Goal: Information Seeking & Learning: Learn about a topic

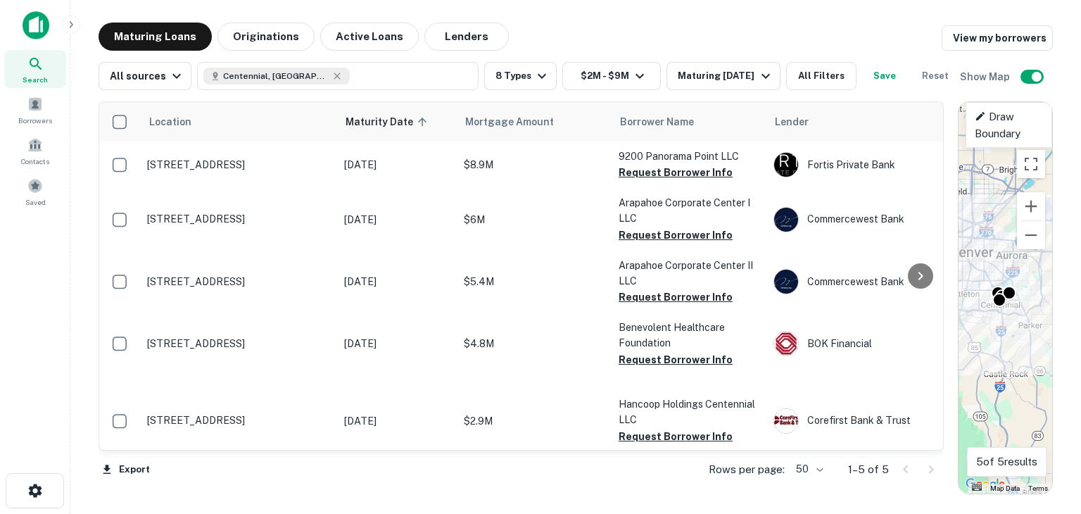
click at [36, 20] on img at bounding box center [36, 25] width 27 height 28
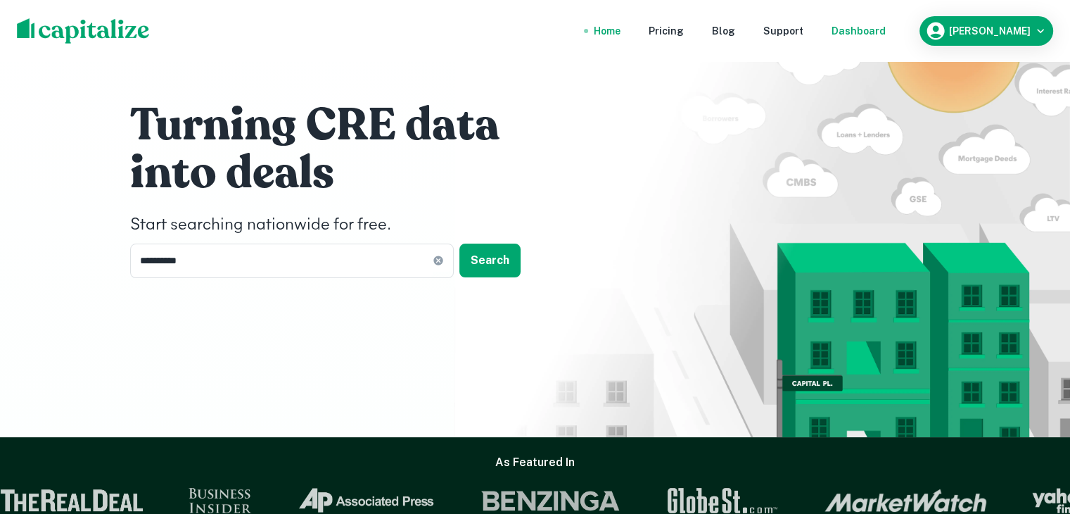
click at [858, 27] on div "Dashboard" at bounding box center [859, 30] width 54 height 15
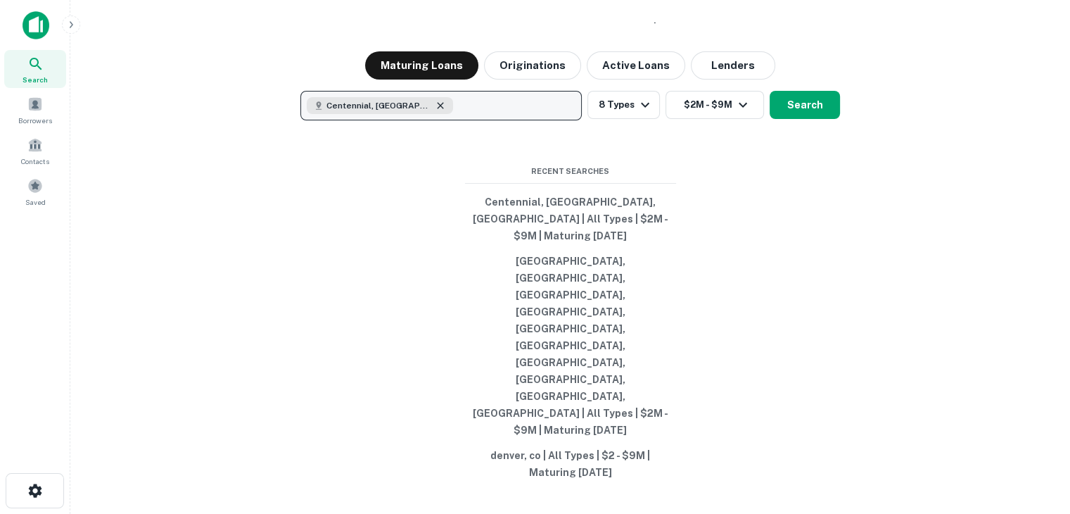
click at [437, 109] on icon "button" at bounding box center [440, 106] width 6 height 6
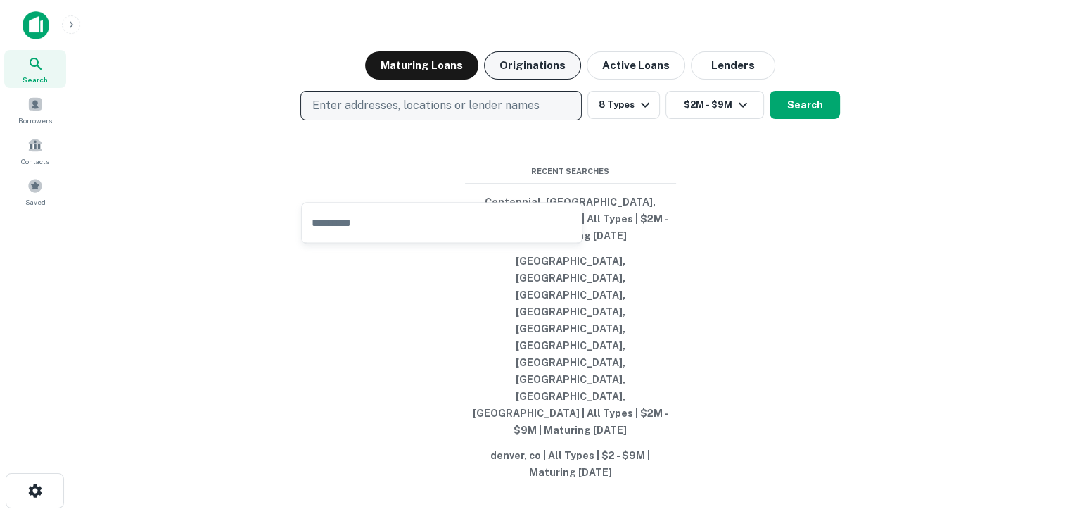
click at [523, 79] on button "Originations" at bounding box center [532, 65] width 97 height 28
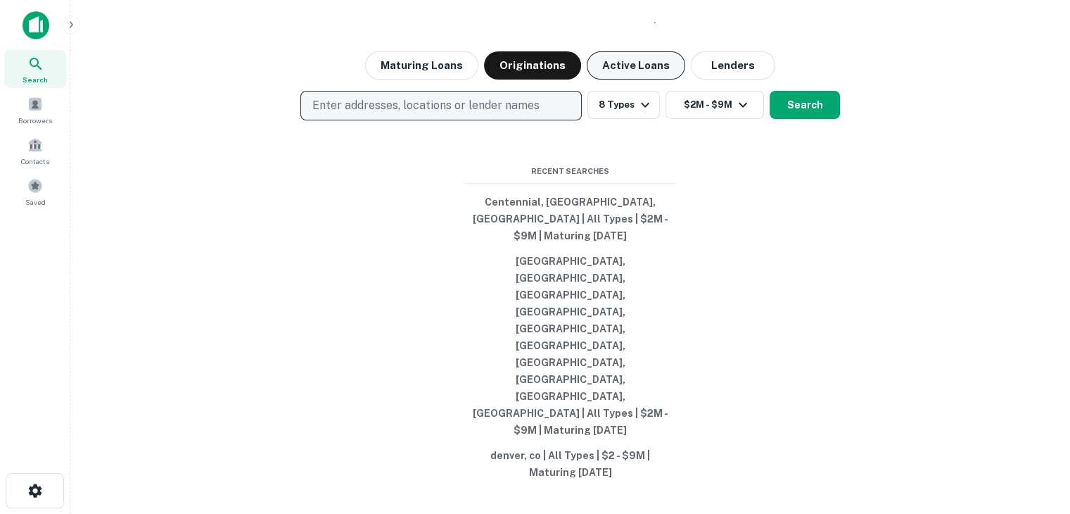
click at [623, 79] on button "Active Loans" at bounding box center [636, 65] width 98 height 28
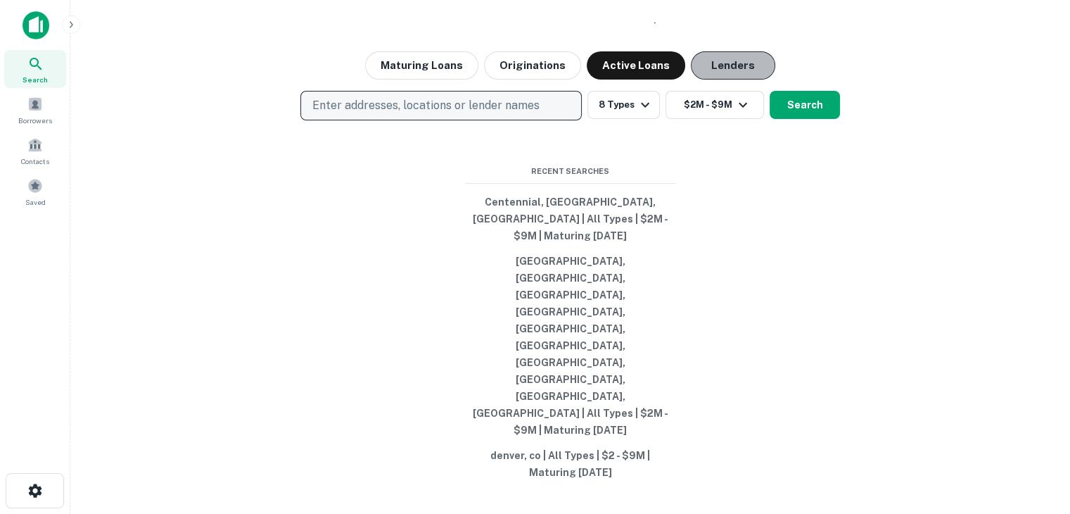
click at [722, 79] on button "Lenders" at bounding box center [733, 65] width 84 height 28
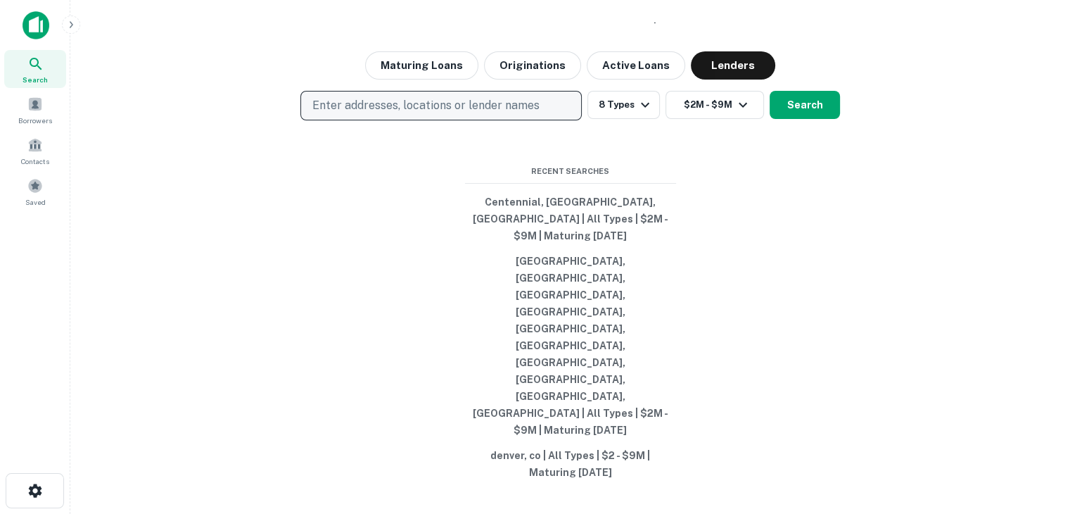
click at [482, 114] on p "Enter addresses, locations or lender names" at bounding box center [425, 105] width 227 height 17
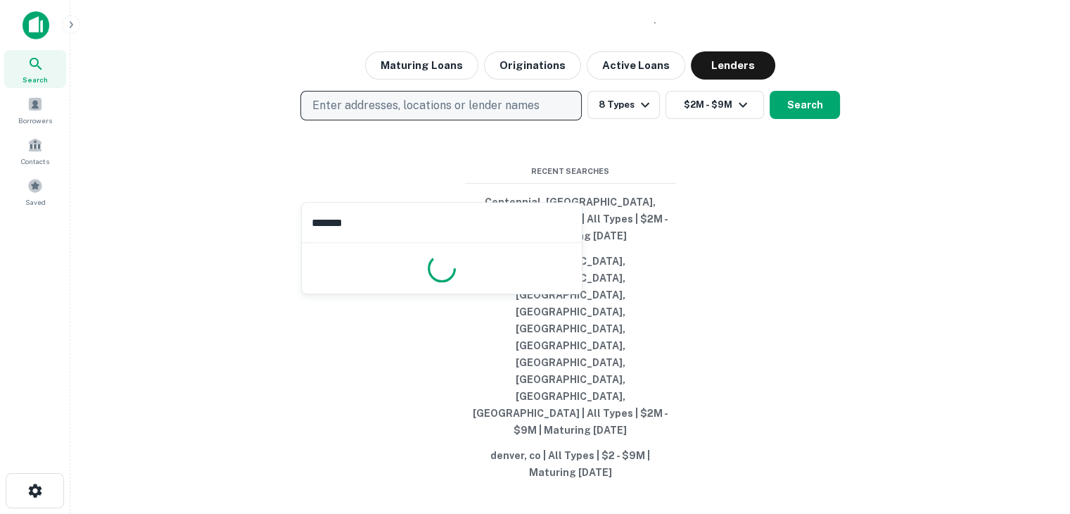
type input "********"
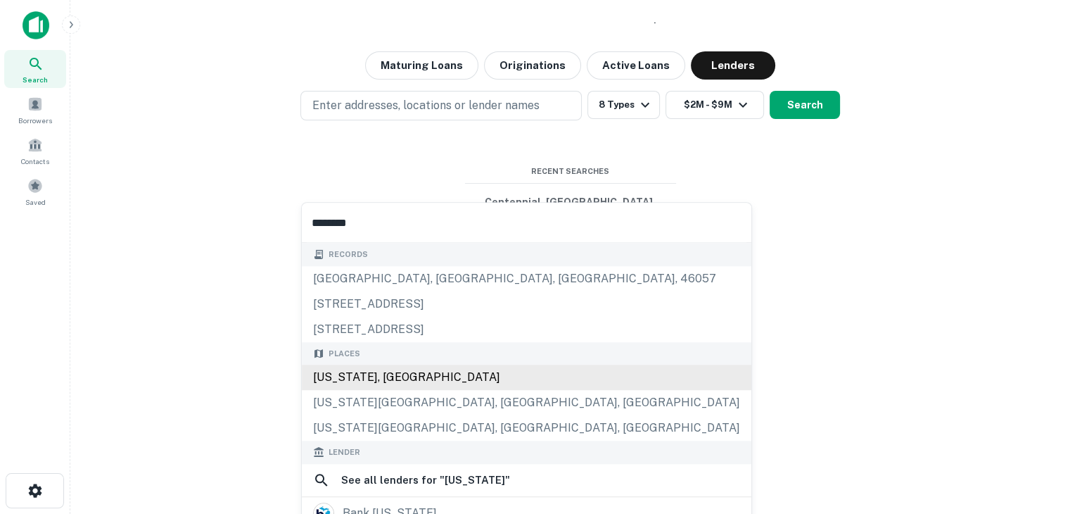
click at [342, 376] on div "[US_STATE], [GEOGRAPHIC_DATA]" at bounding box center [527, 376] width 450 height 25
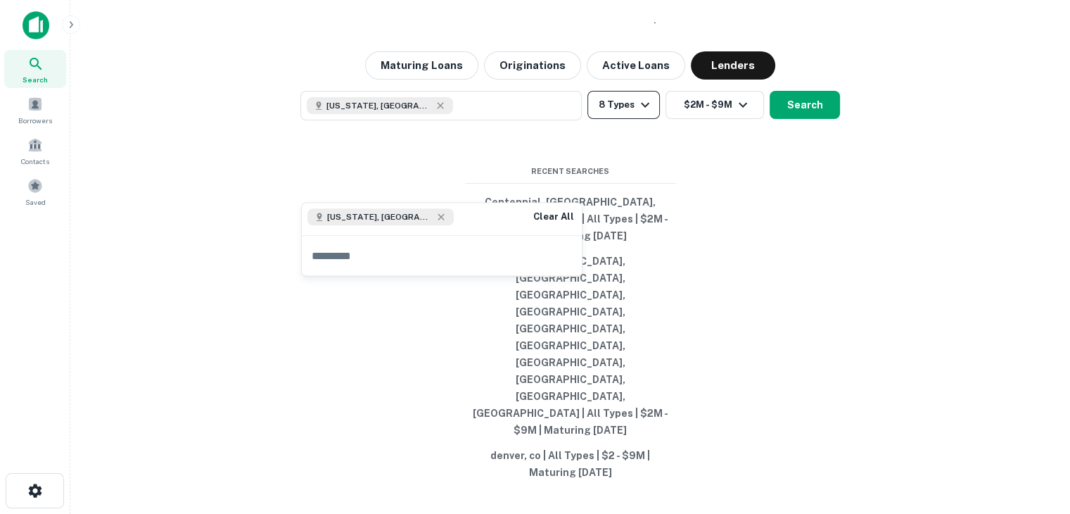
click at [642, 113] on icon "button" at bounding box center [645, 104] width 17 height 17
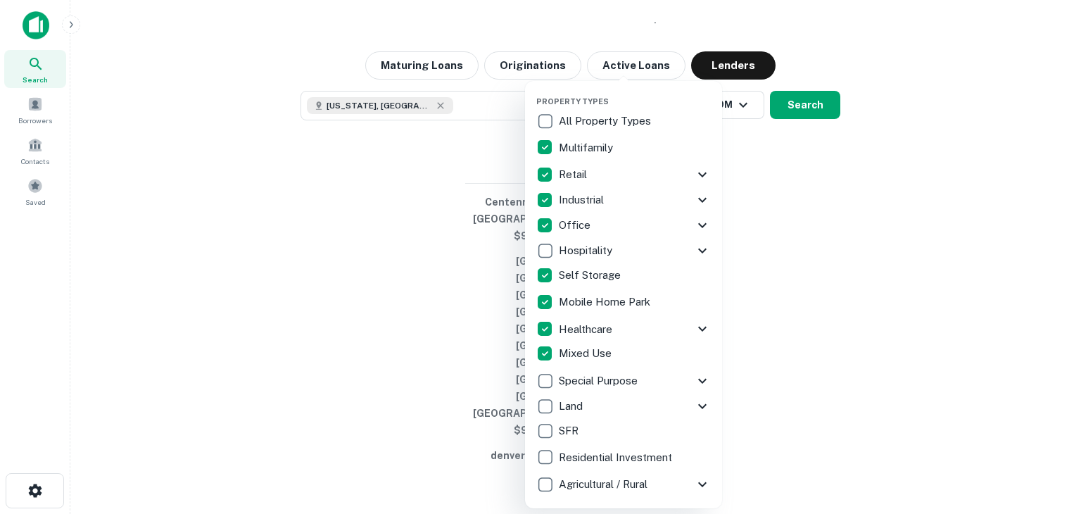
click at [577, 146] on p "Multifamily" at bounding box center [587, 147] width 57 height 17
click at [784, 311] on div at bounding box center [540, 257] width 1081 height 514
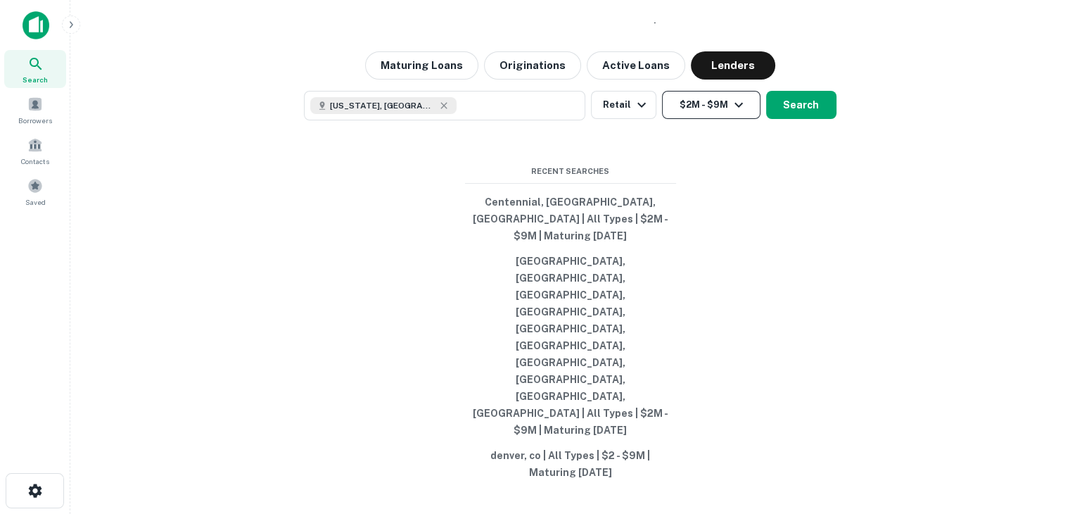
click at [739, 113] on icon "button" at bounding box center [738, 104] width 17 height 17
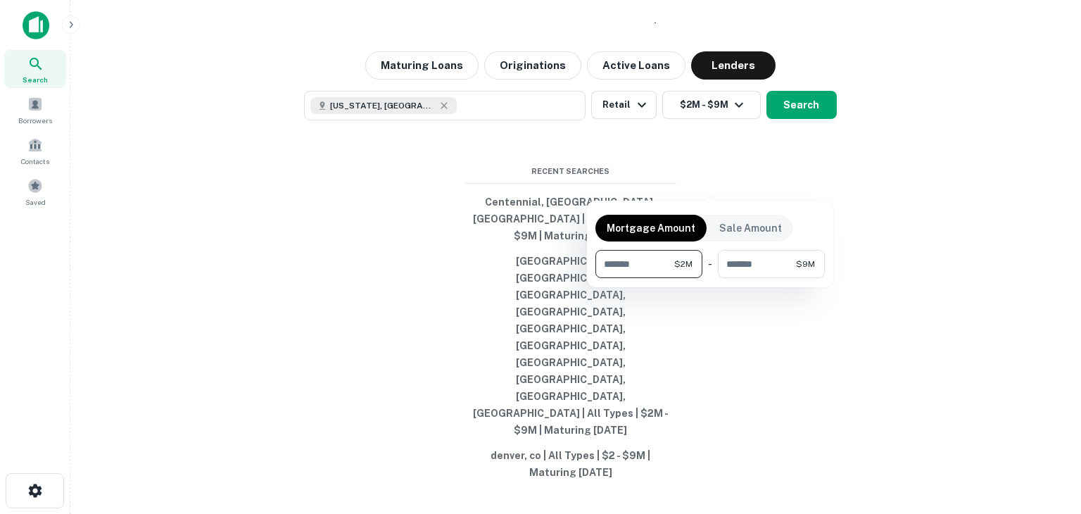
drag, startPoint x: 605, startPoint y: 265, endPoint x: 594, endPoint y: 254, distance: 15.9
click at [599, 260] on input "*******" at bounding box center [634, 264] width 79 height 28
type input "*"
drag, startPoint x: 728, startPoint y: 260, endPoint x: 715, endPoint y: 254, distance: 14.5
click at [718, 256] on input "*******" at bounding box center [755, 264] width 82 height 28
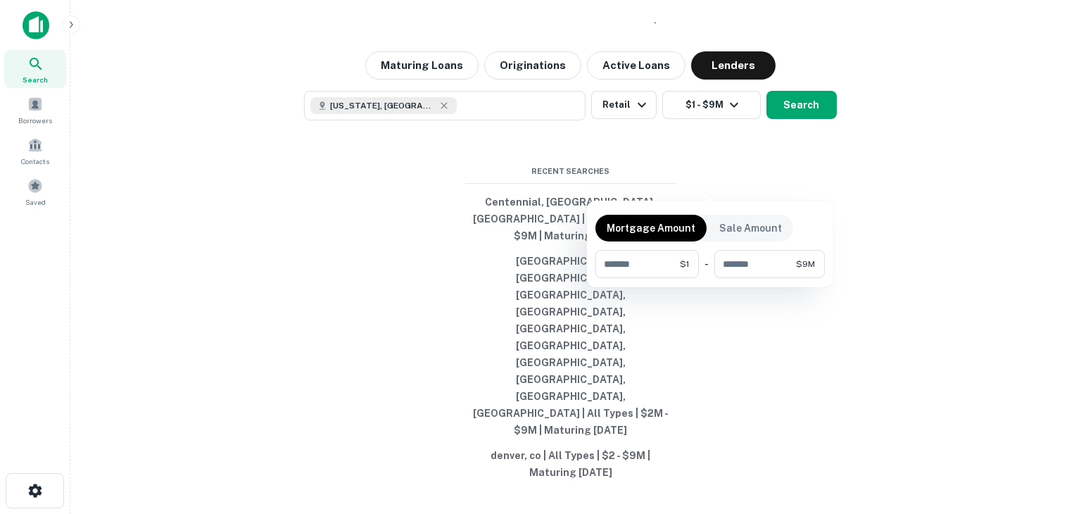
click at [767, 357] on div at bounding box center [540, 257] width 1081 height 514
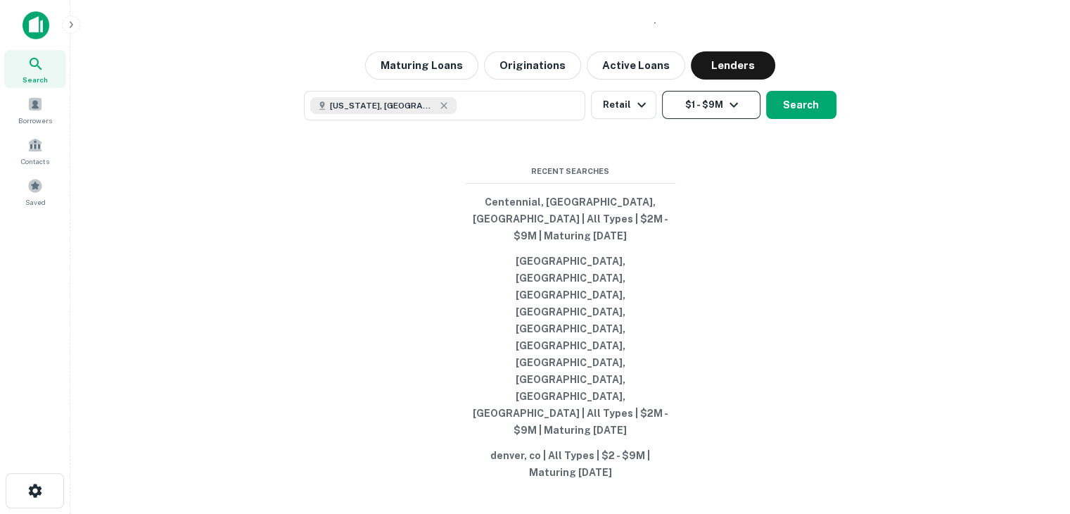
click at [703, 119] on button "$1 - $9M" at bounding box center [711, 105] width 98 height 28
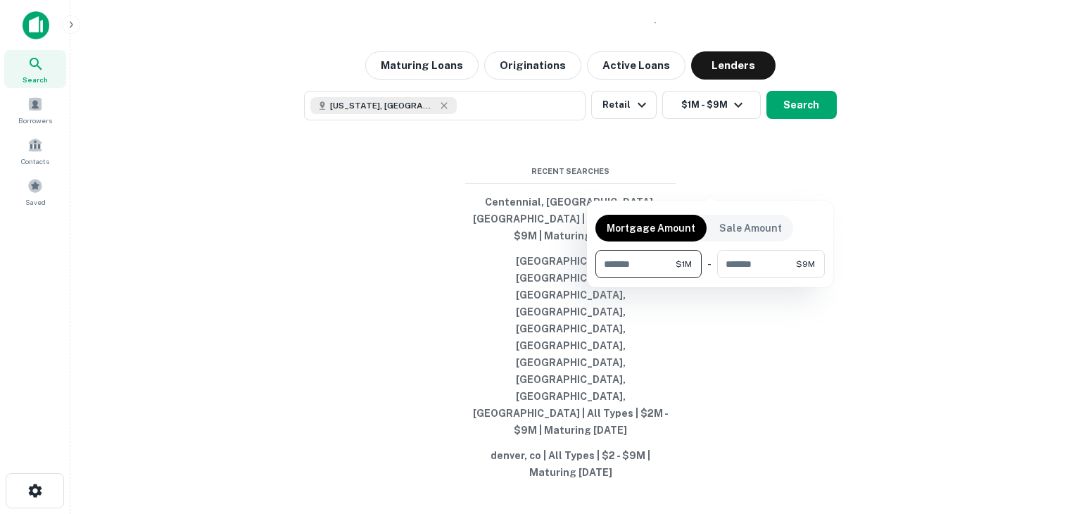
type input "*******"
click at [794, 178] on div at bounding box center [540, 257] width 1081 height 514
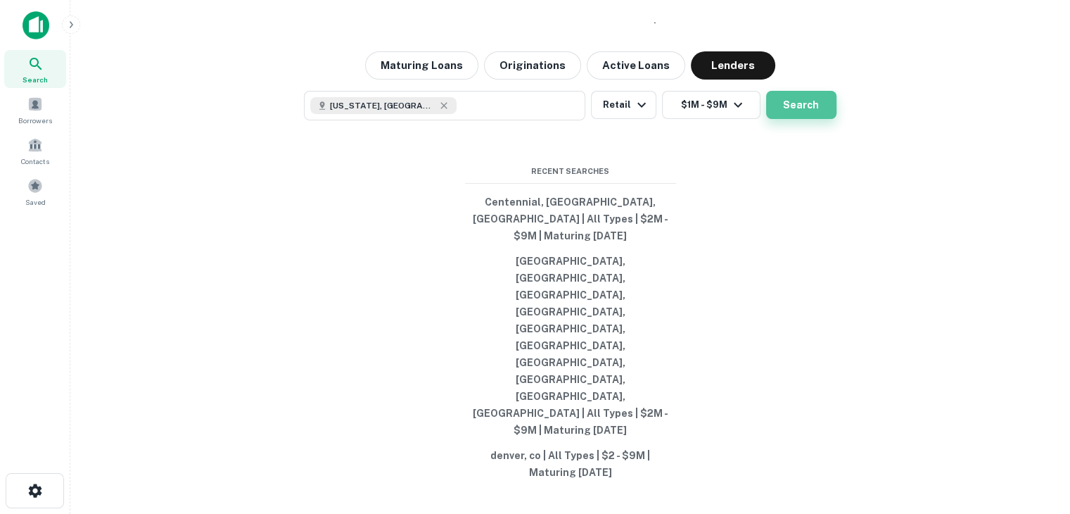
click at [799, 119] on button "Search" at bounding box center [801, 105] width 70 height 28
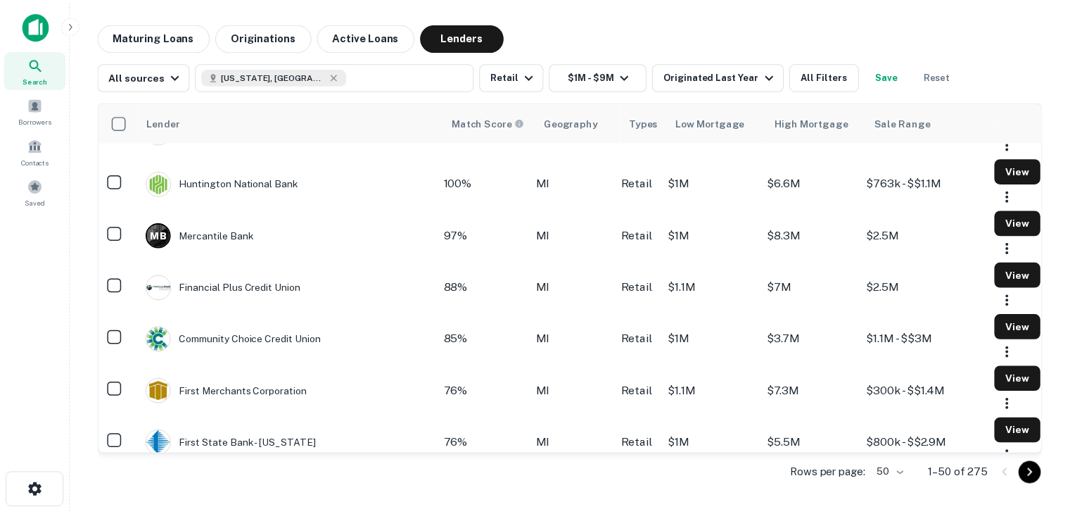
scroll to position [211, 0]
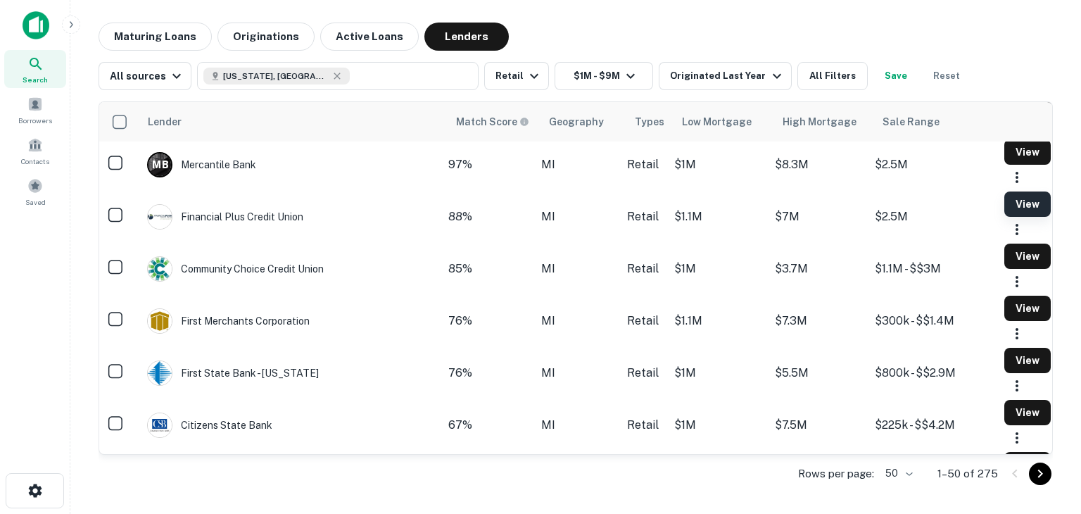
click at [1004, 217] on button "View" at bounding box center [1027, 203] width 46 height 25
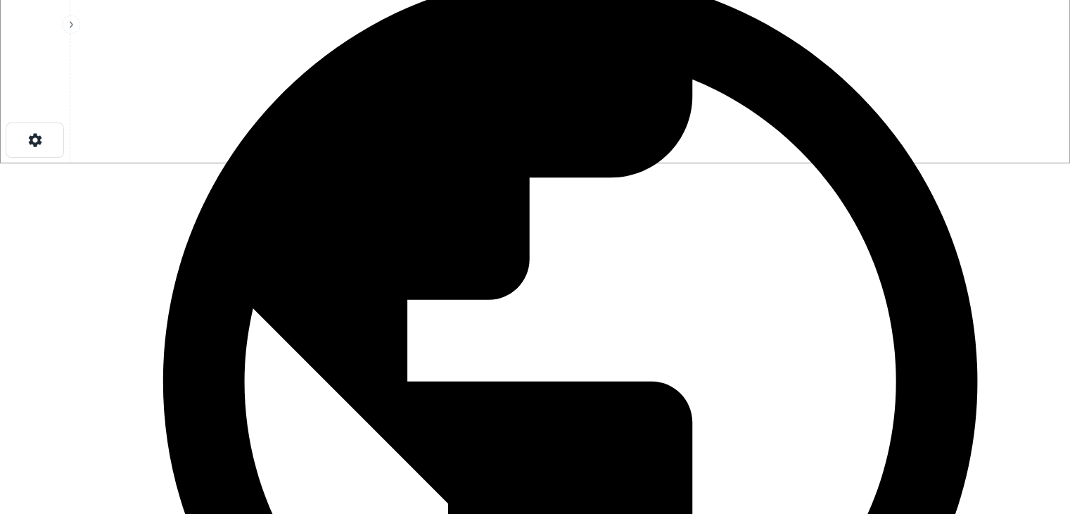
scroll to position [352, 0]
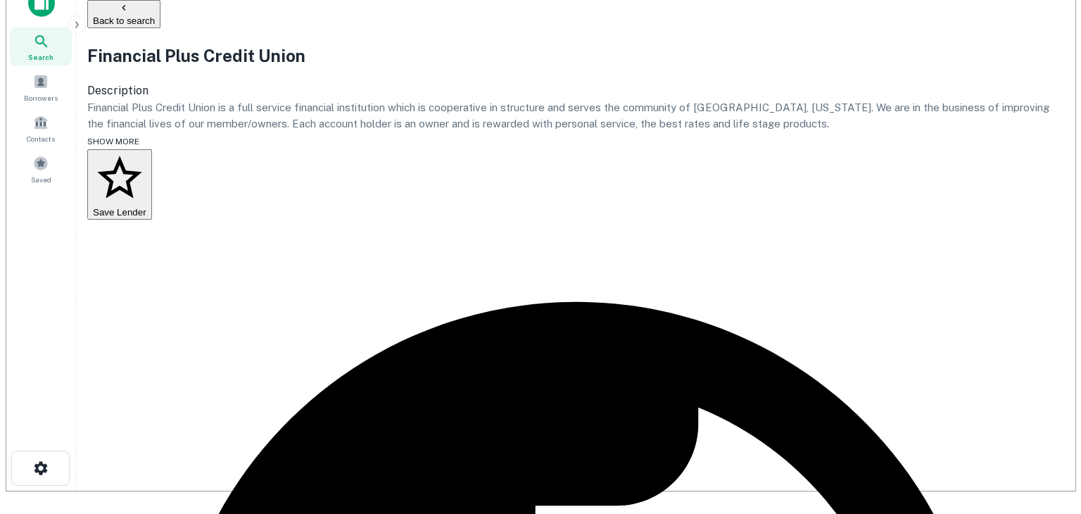
scroll to position [0, 0]
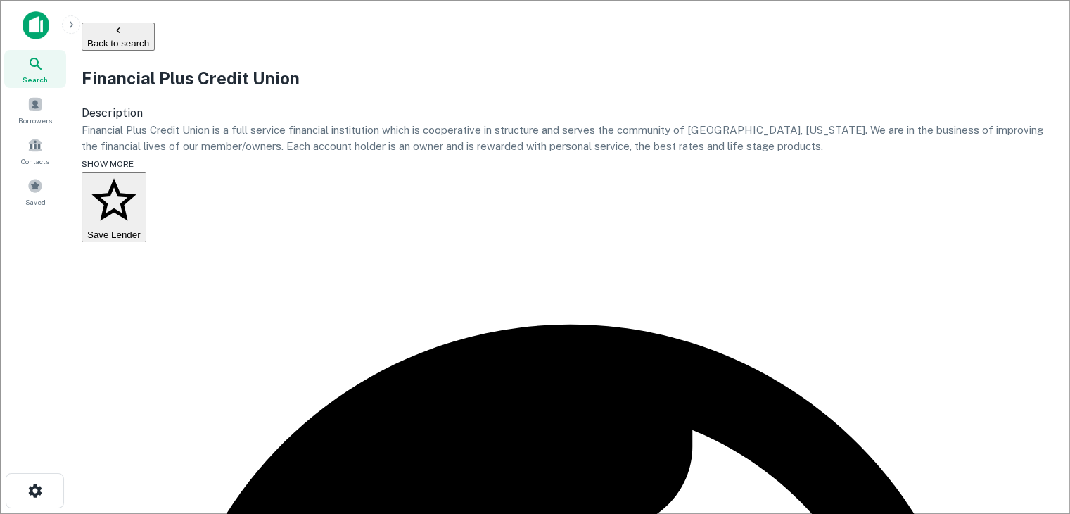
click at [39, 26] on img at bounding box center [36, 25] width 27 height 28
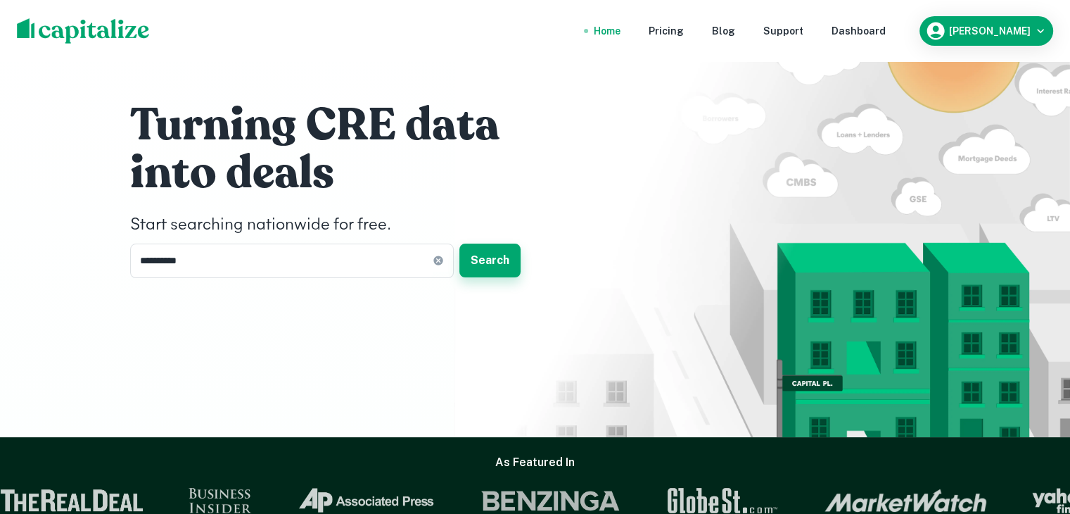
click at [485, 258] on button "Search" at bounding box center [489, 260] width 61 height 34
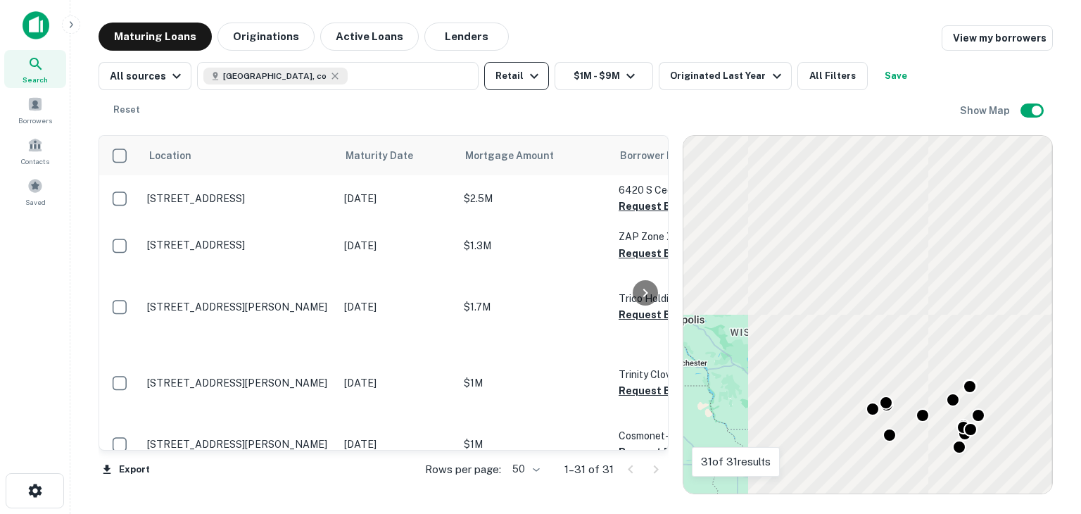
click at [528, 75] on icon "button" at bounding box center [534, 76] width 17 height 17
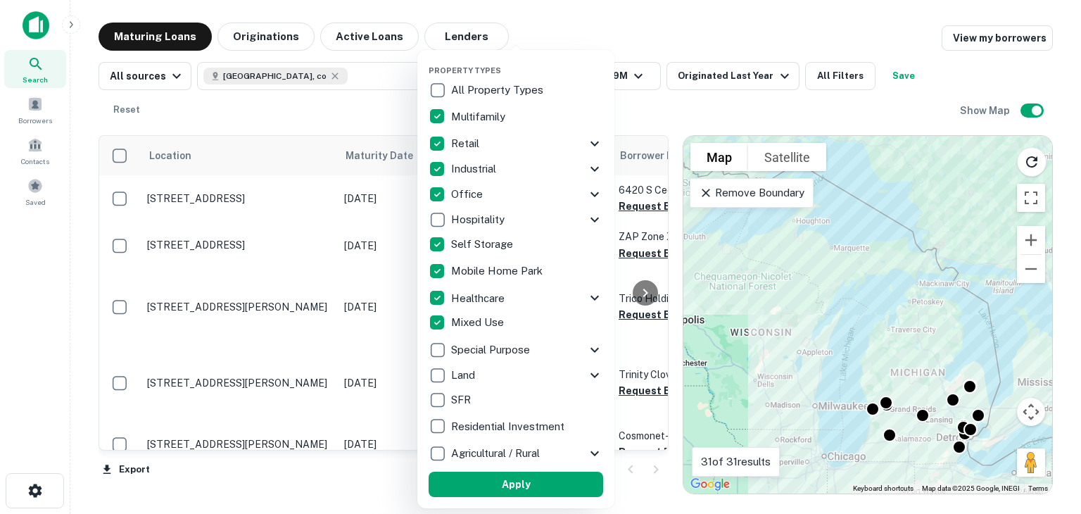
drag, startPoint x: 476, startPoint y: 488, endPoint x: 604, endPoint y: 70, distance: 436.4
click at [476, 488] on button "Apply" at bounding box center [515, 483] width 174 height 25
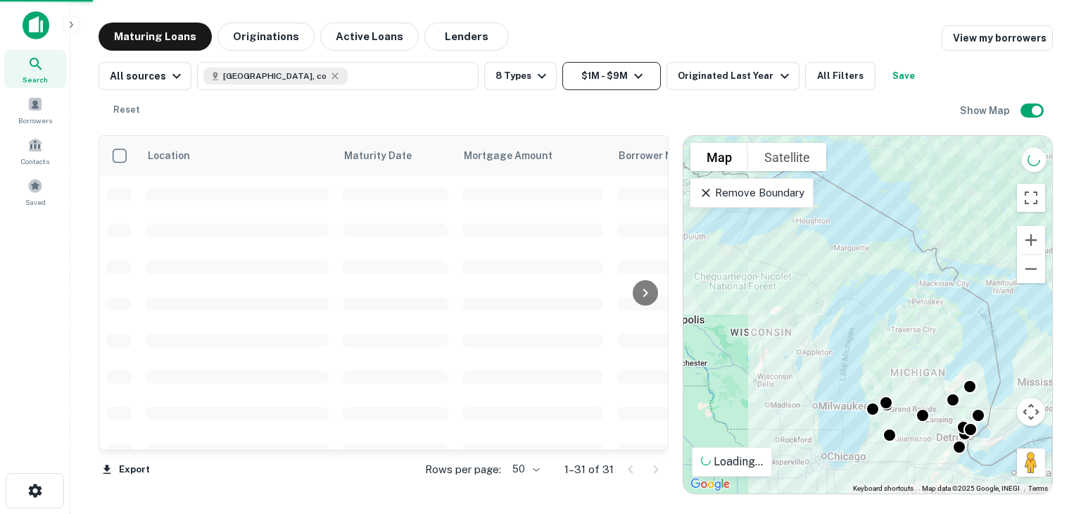
click at [634, 76] on icon "button" at bounding box center [638, 76] width 8 height 5
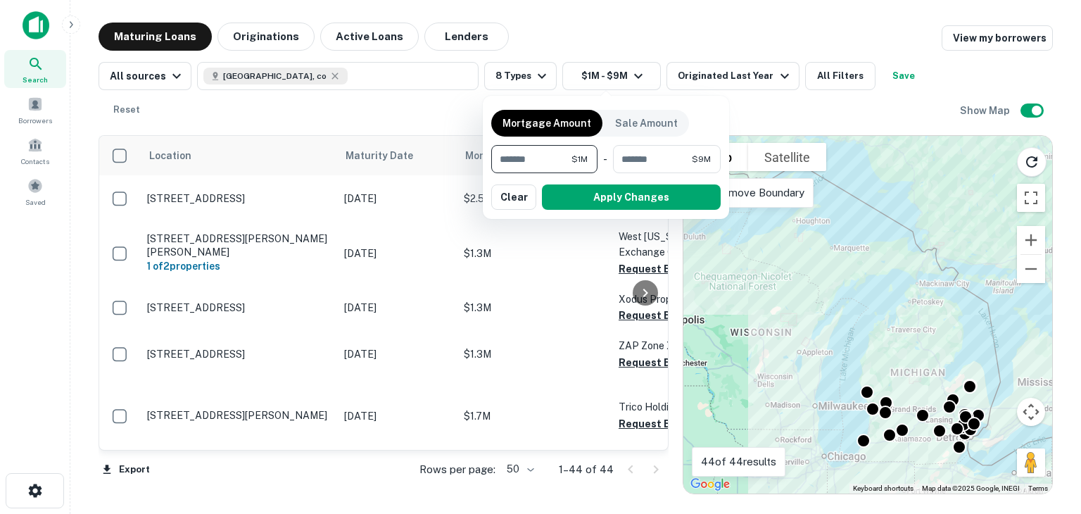
drag, startPoint x: 503, startPoint y: 155, endPoint x: 492, endPoint y: 151, distance: 11.4
click at [495, 153] on input "*******" at bounding box center [531, 159] width 80 height 28
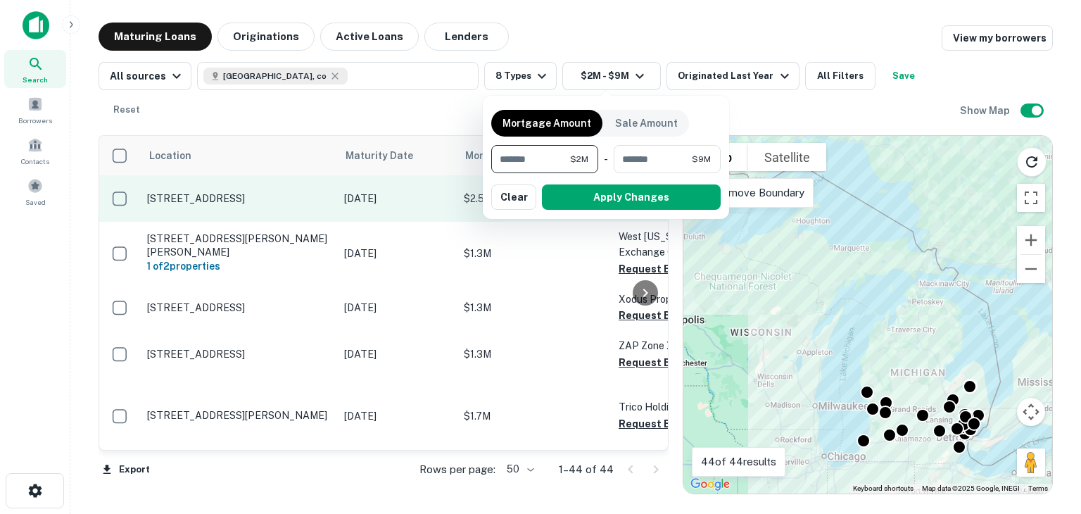
type input "*******"
click at [599, 201] on button "Apply Changes" at bounding box center [631, 196] width 179 height 25
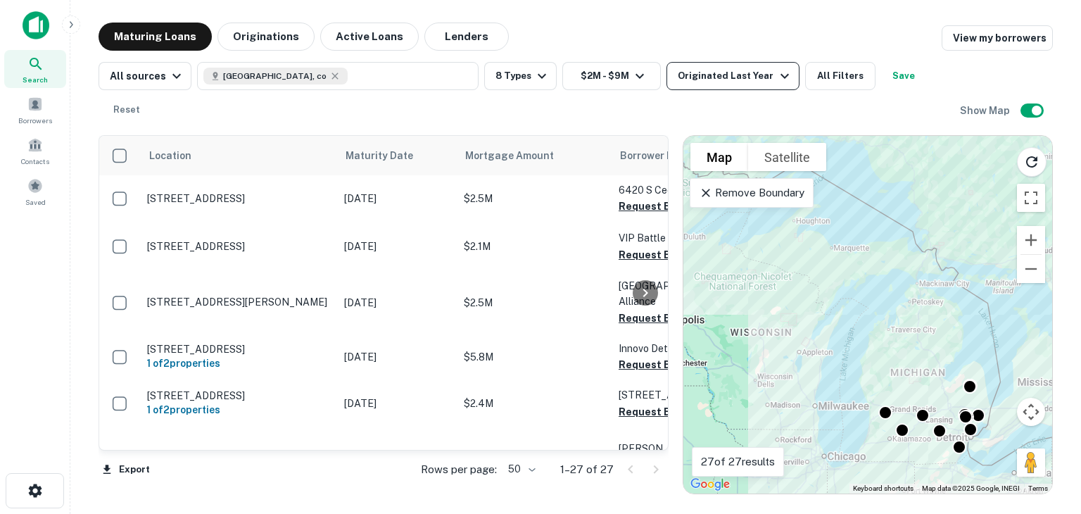
click at [780, 75] on icon "button" at bounding box center [784, 76] width 8 height 5
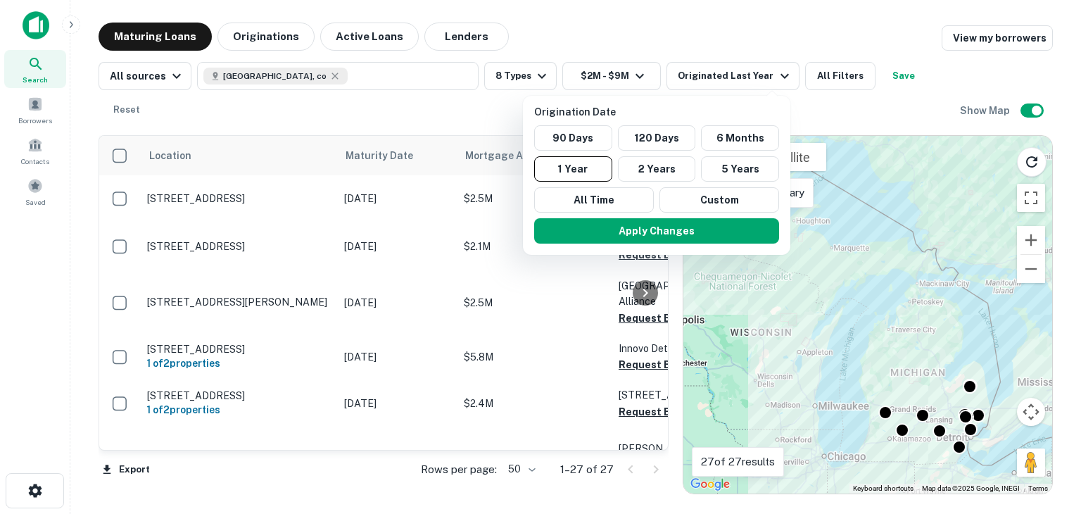
click at [770, 79] on div at bounding box center [540, 257] width 1081 height 514
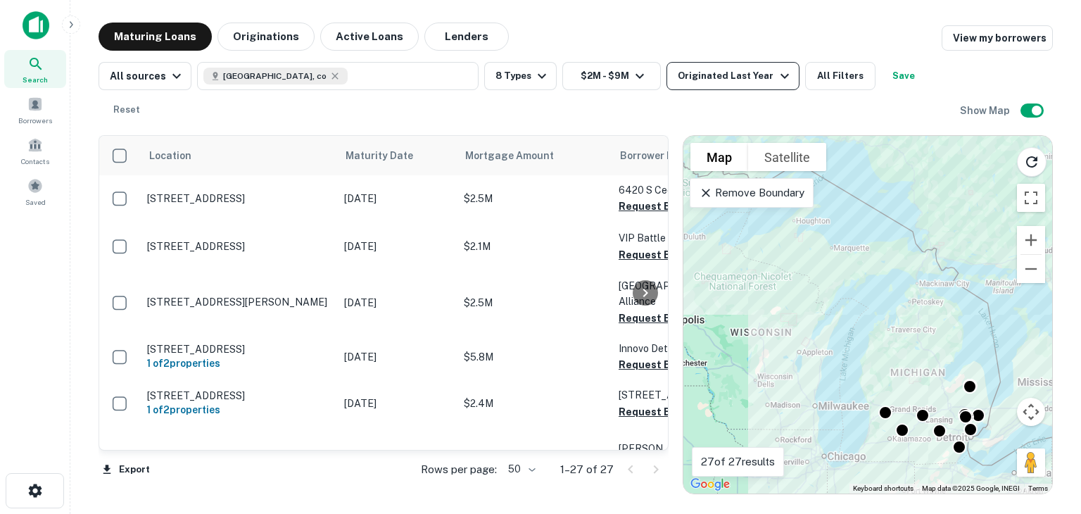
click at [780, 77] on icon "button" at bounding box center [784, 76] width 8 height 5
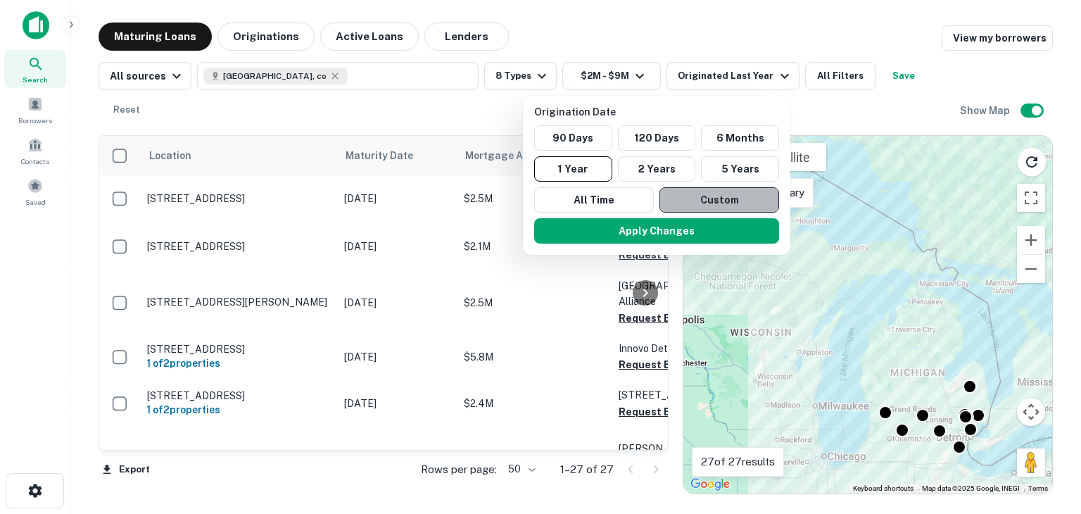
click at [695, 195] on button "Custom" at bounding box center [719, 199] width 120 height 25
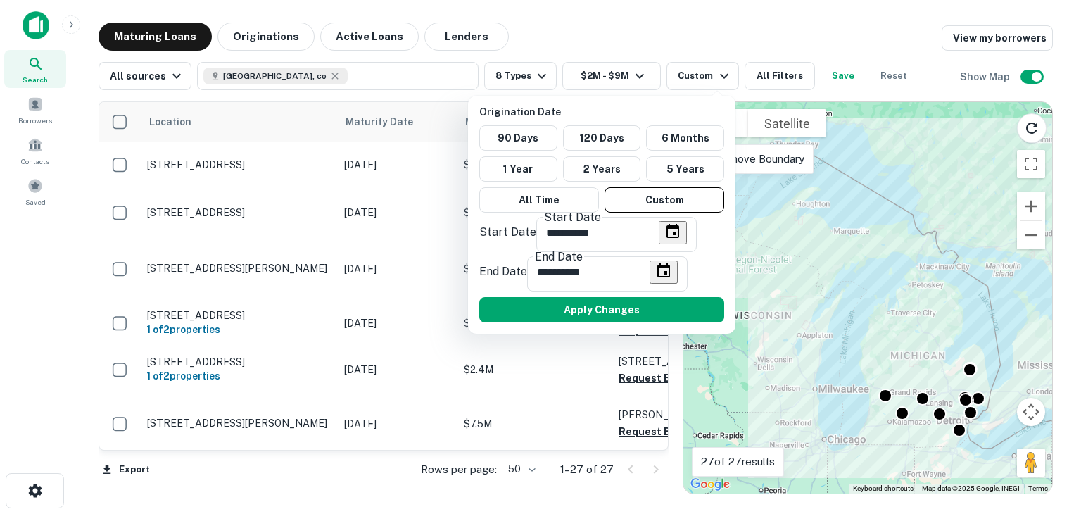
click at [174, 31] on div at bounding box center [540, 257] width 1081 height 514
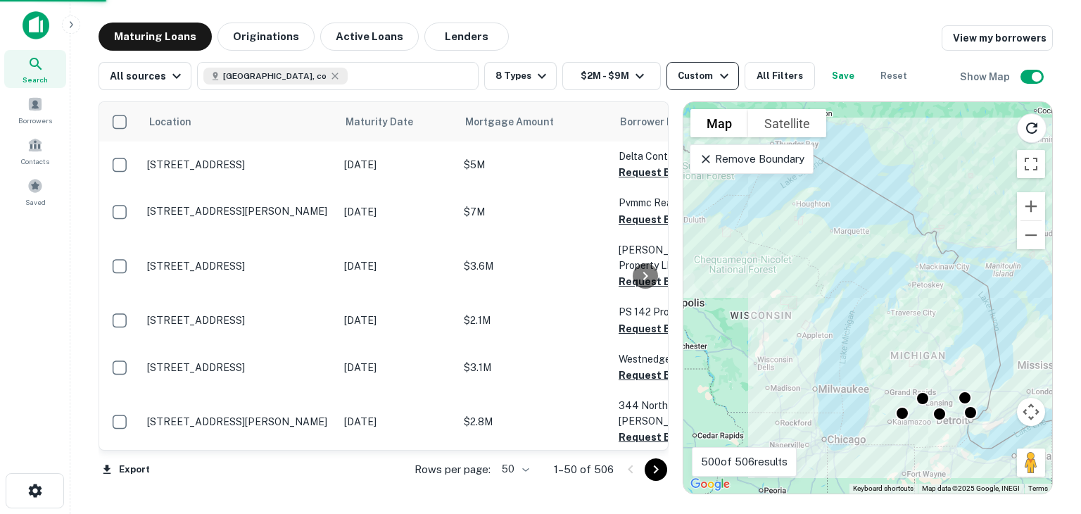
click at [716, 74] on icon "button" at bounding box center [723, 76] width 17 height 17
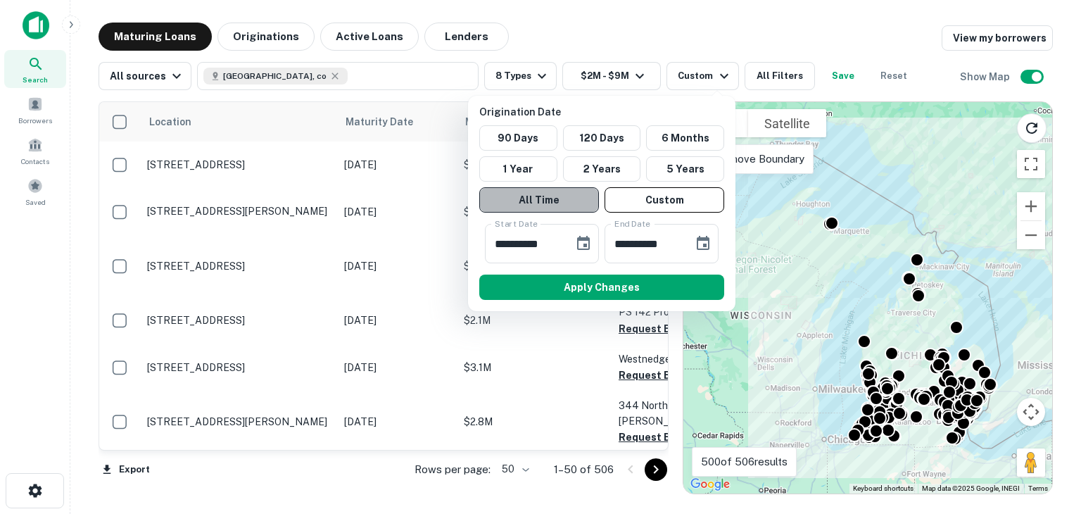
click at [540, 201] on button "All Time" at bounding box center [539, 199] width 120 height 25
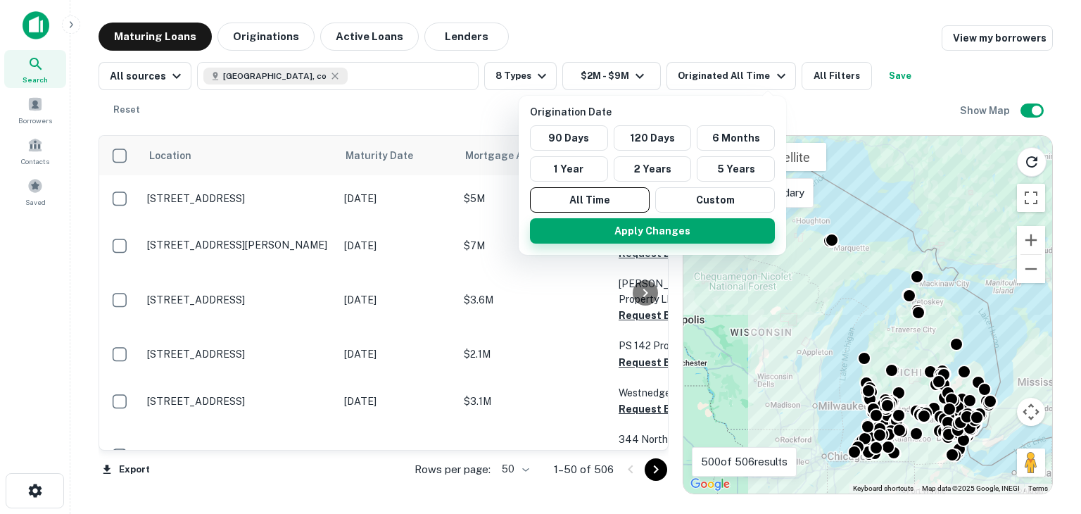
click at [624, 231] on button "Apply Changes" at bounding box center [652, 230] width 245 height 25
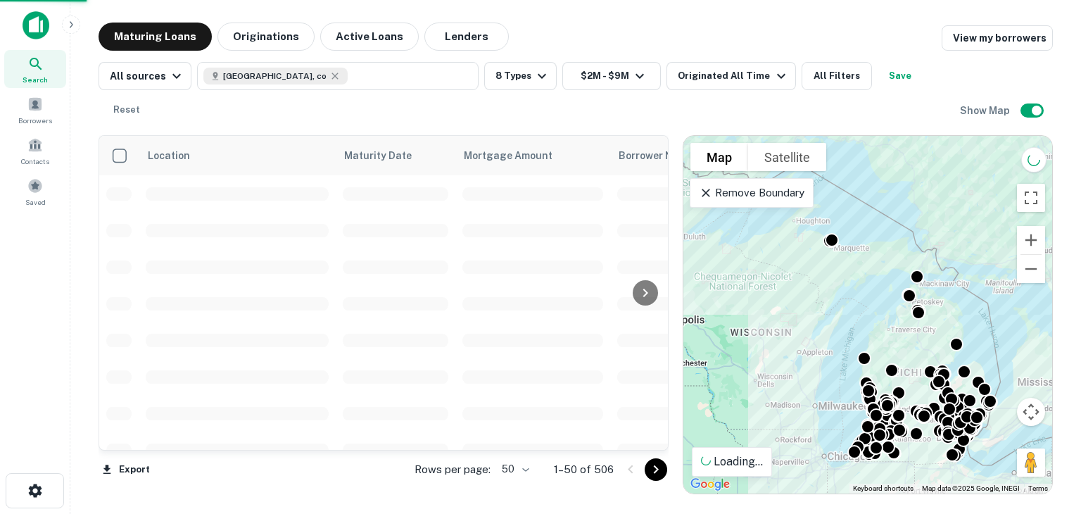
click at [766, 72] on div at bounding box center [540, 257] width 1081 height 514
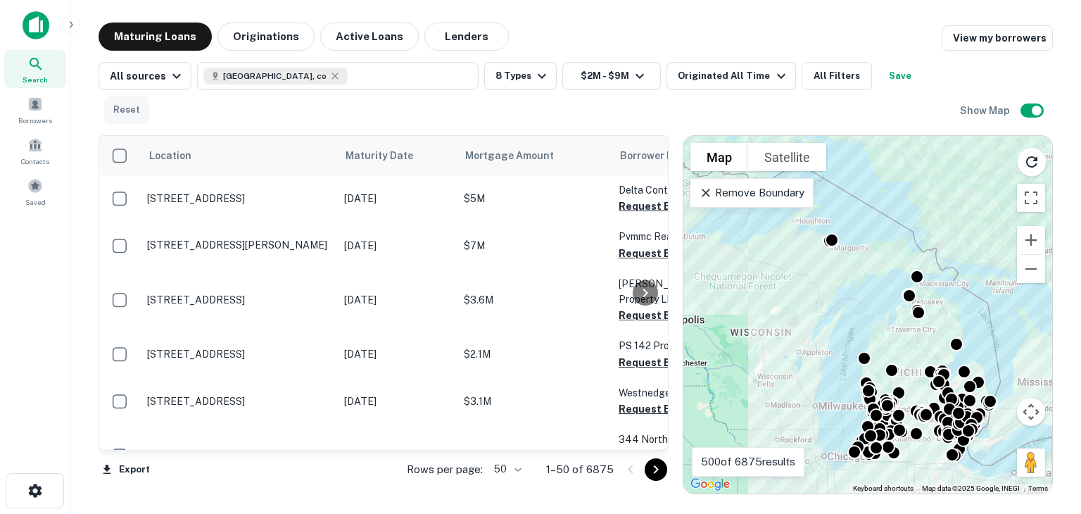
click at [149, 96] on button "Reset" at bounding box center [126, 110] width 45 height 28
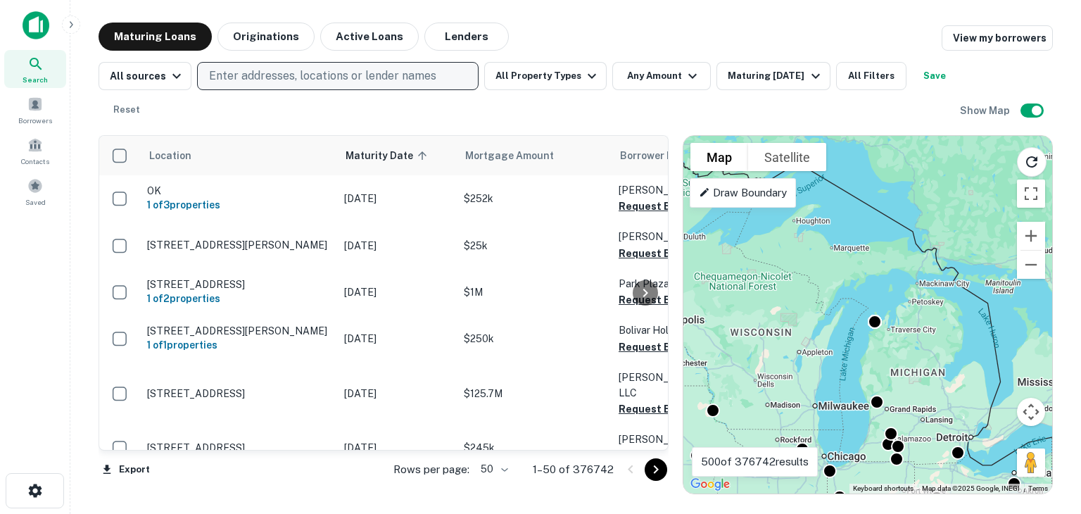
click at [291, 77] on p "Enter addresses, locations or lender names" at bounding box center [322, 76] width 227 height 17
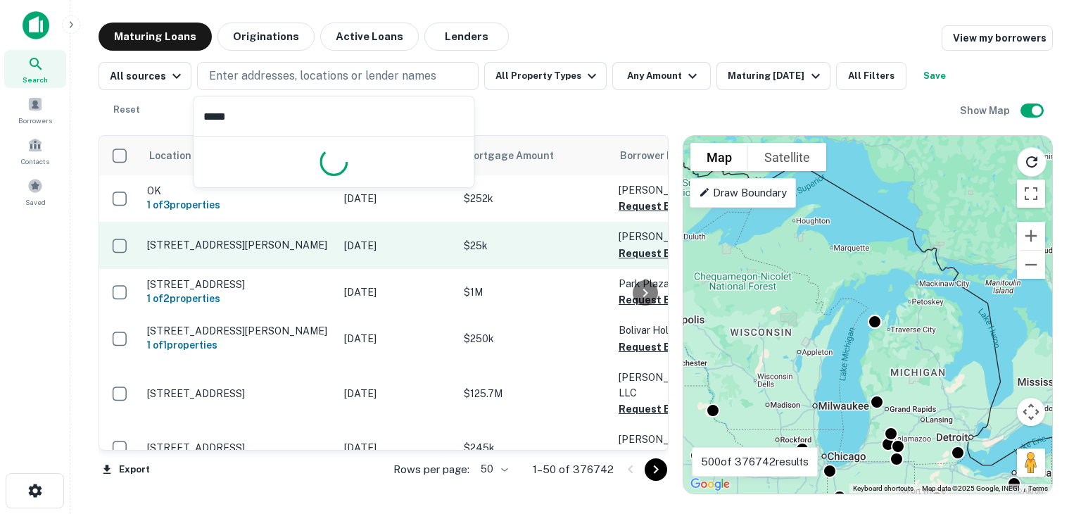
type input "******"
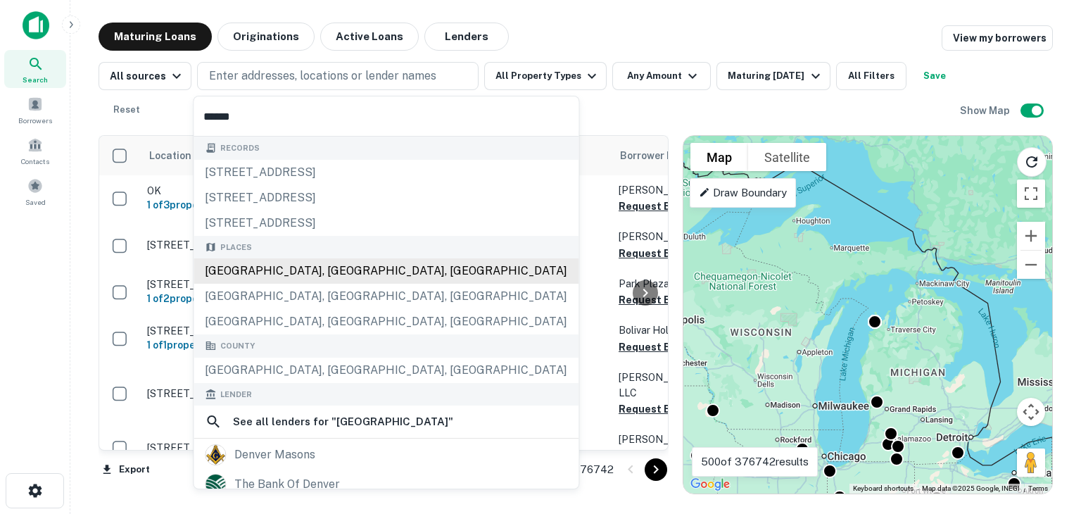
click at [271, 266] on div "[GEOGRAPHIC_DATA], [GEOGRAPHIC_DATA], [GEOGRAPHIC_DATA]" at bounding box center [385, 270] width 385 height 25
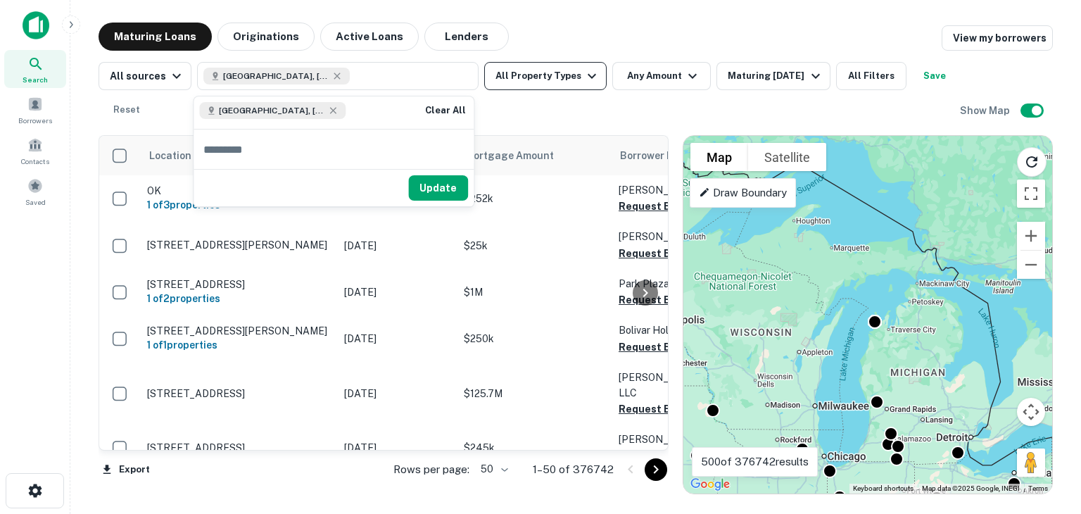
click at [585, 77] on icon "button" at bounding box center [591, 76] width 17 height 17
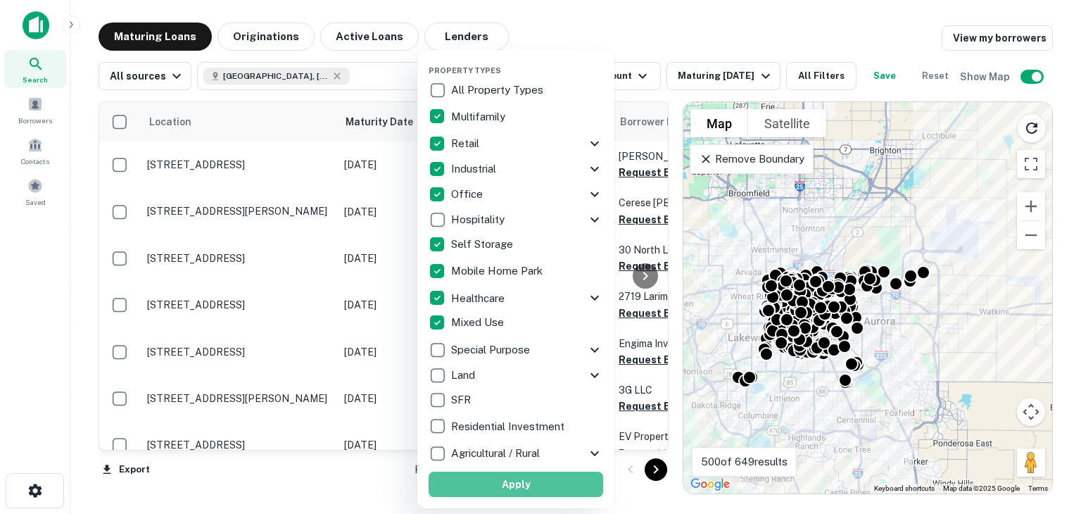
click at [499, 481] on button "Apply" at bounding box center [515, 483] width 174 height 25
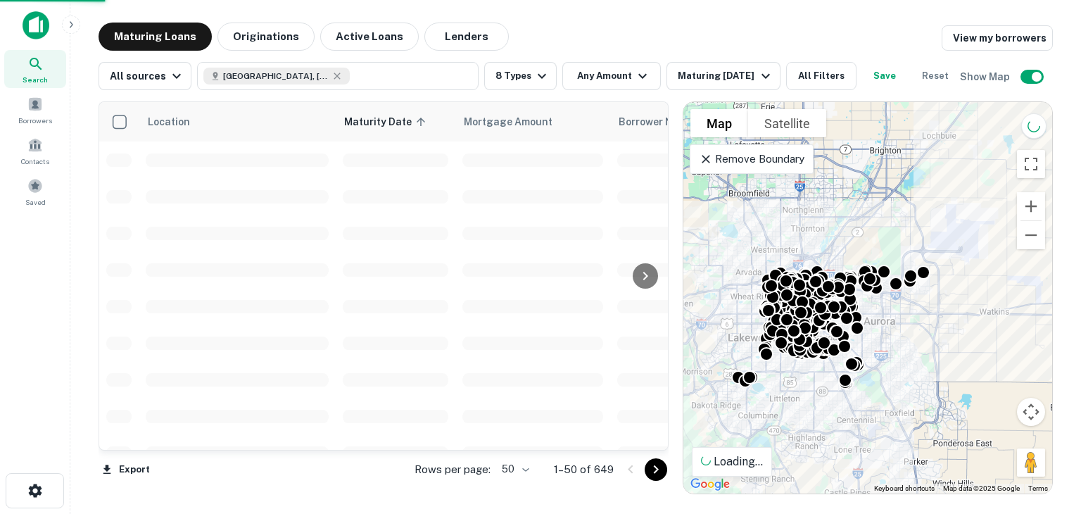
click at [634, 75] on div at bounding box center [540, 257] width 1081 height 514
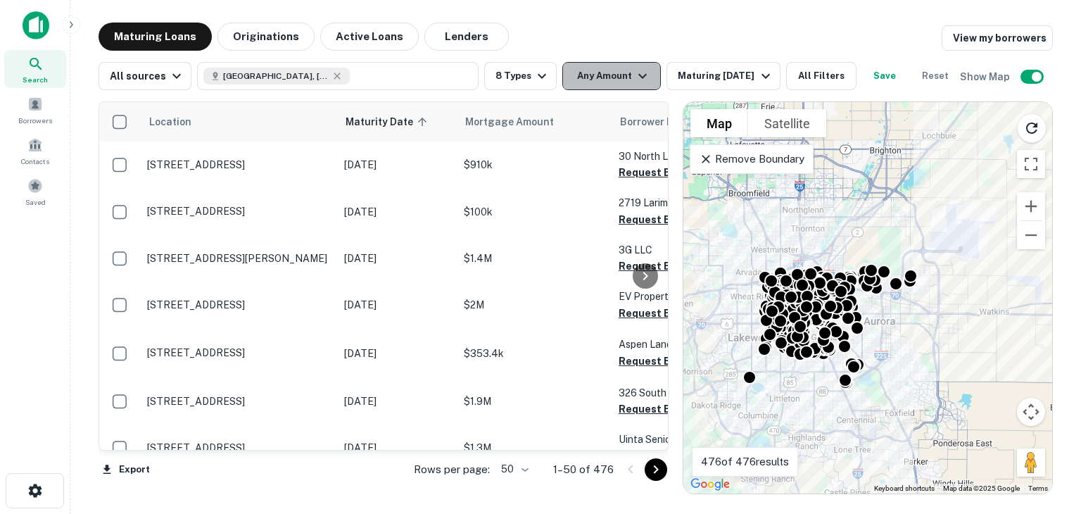
click at [638, 75] on icon "button" at bounding box center [642, 76] width 8 height 5
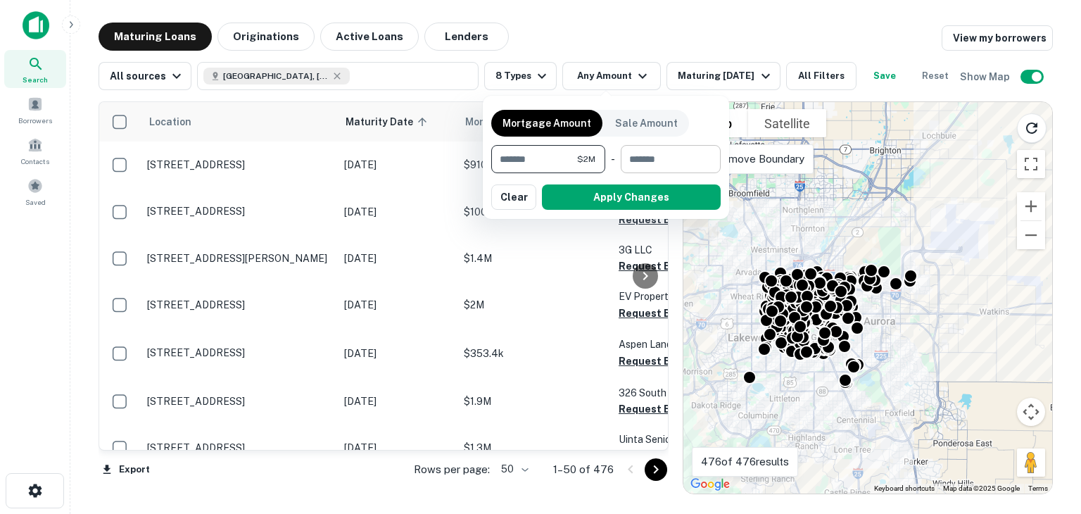
type input "*******"
click at [642, 157] on input "number" at bounding box center [666, 159] width 90 height 28
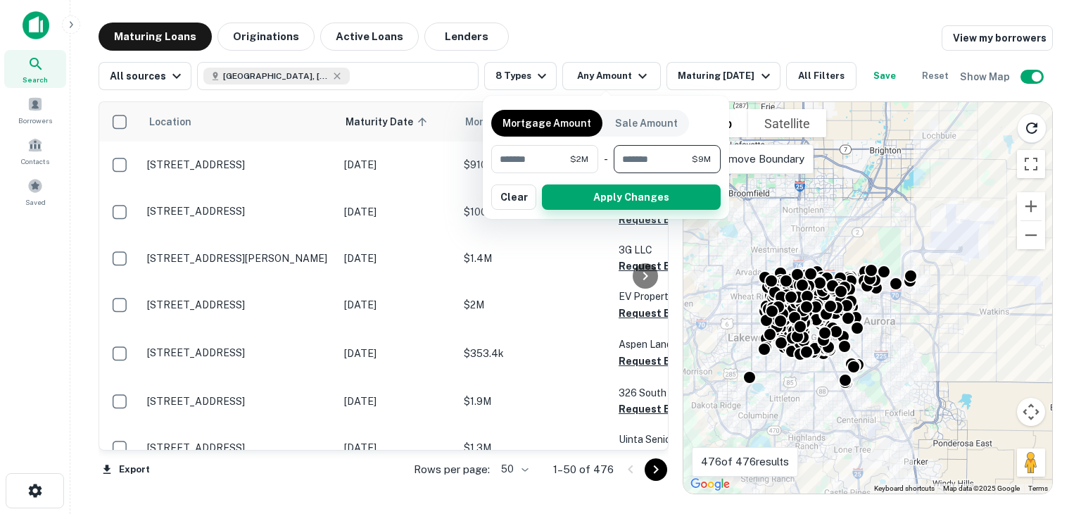
type input "*******"
click at [609, 198] on button "Apply Changes" at bounding box center [631, 196] width 179 height 25
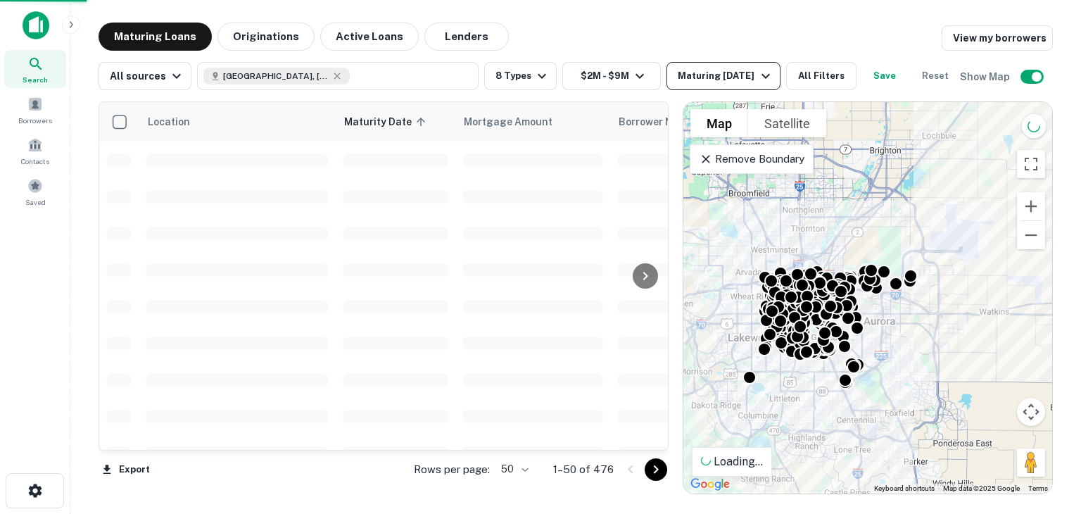
click at [760, 76] on icon "button" at bounding box center [765, 76] width 17 height 17
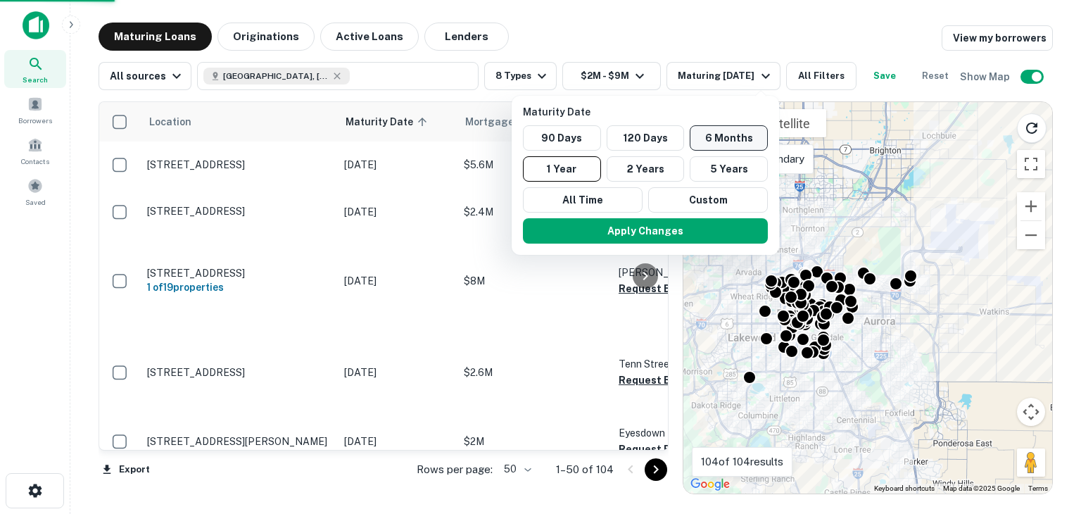
click at [726, 138] on button "6 Months" at bounding box center [728, 137] width 78 height 25
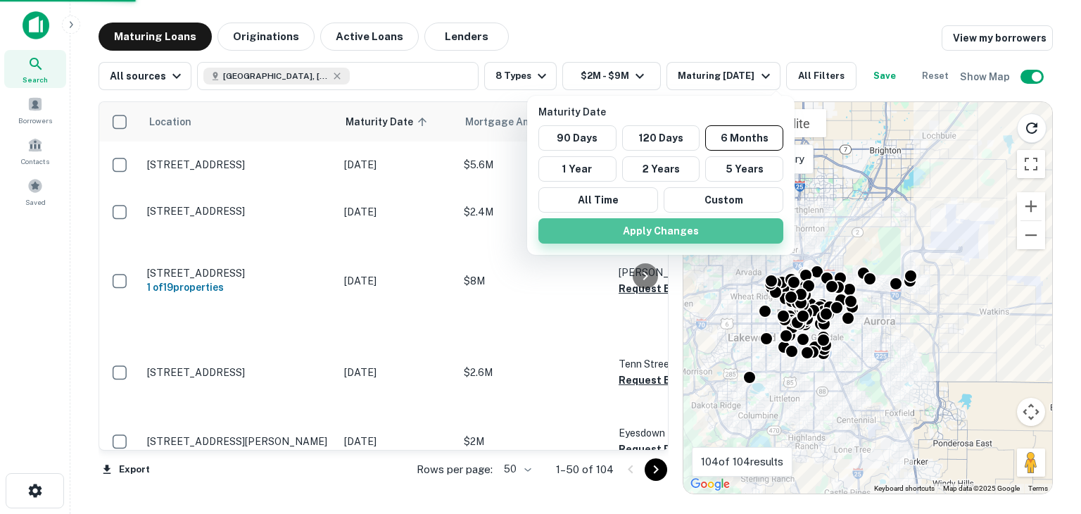
click at [667, 229] on button "Apply Changes" at bounding box center [660, 230] width 245 height 25
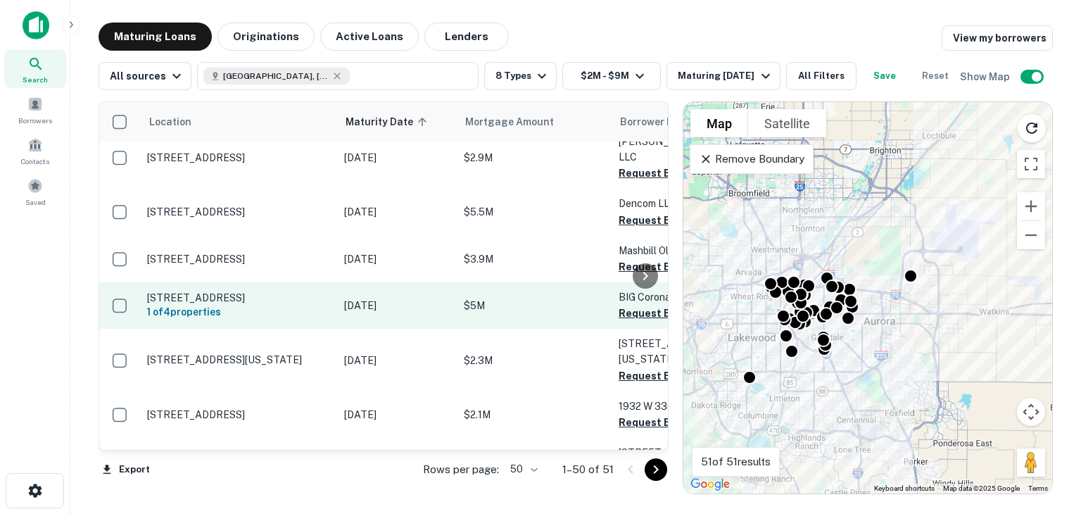
scroll to position [563, 0]
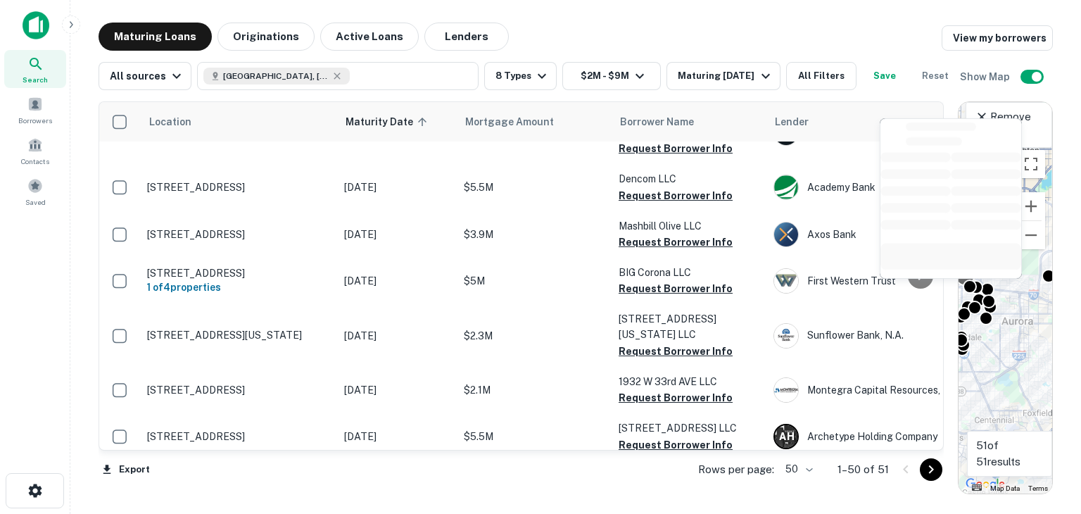
drag, startPoint x: 680, startPoint y: 299, endPoint x: 965, endPoint y: 288, distance: 285.9
click at [965, 288] on div "Location Maturity Date sorted ascending Mortgage Amount Borrower Name Lender Pu…" at bounding box center [575, 292] width 954 height 404
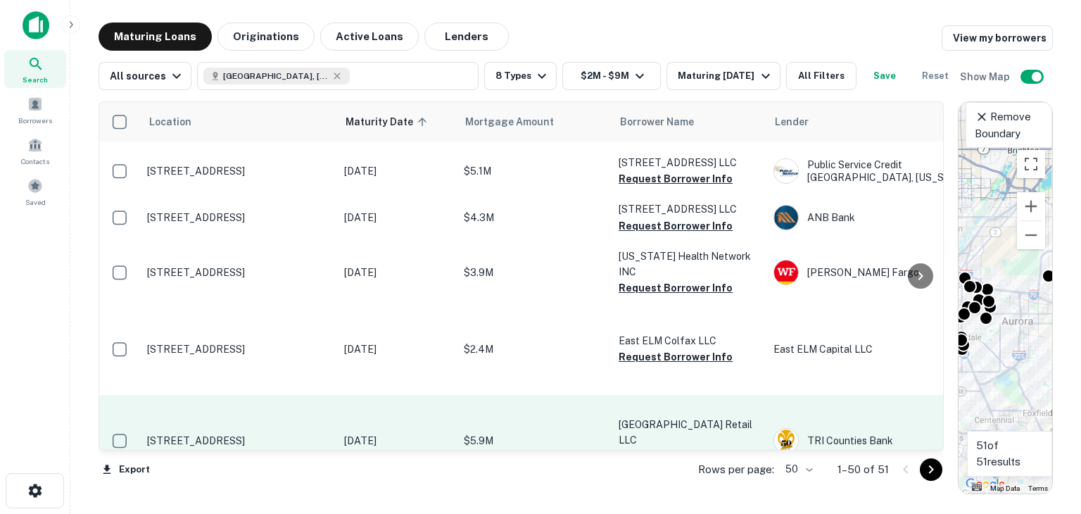
scroll to position [2132, 0]
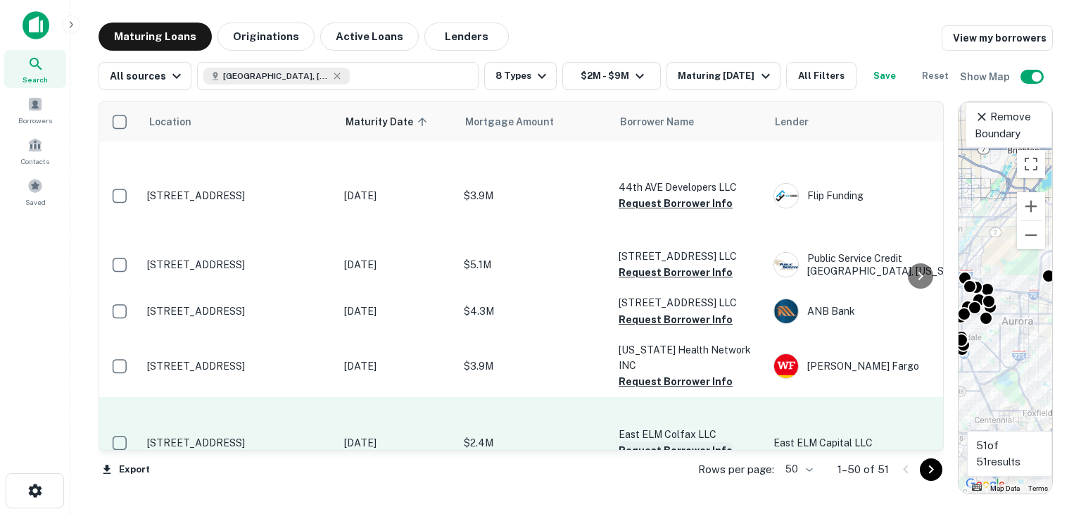
click at [692, 442] on button "Request Borrower Info" at bounding box center [675, 450] width 114 height 17
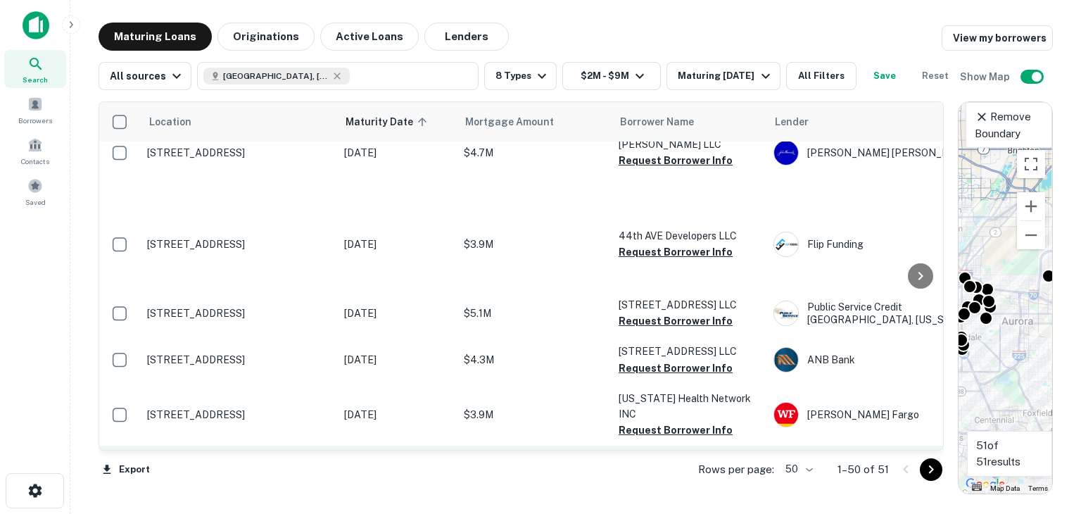
scroll to position [2062, 0]
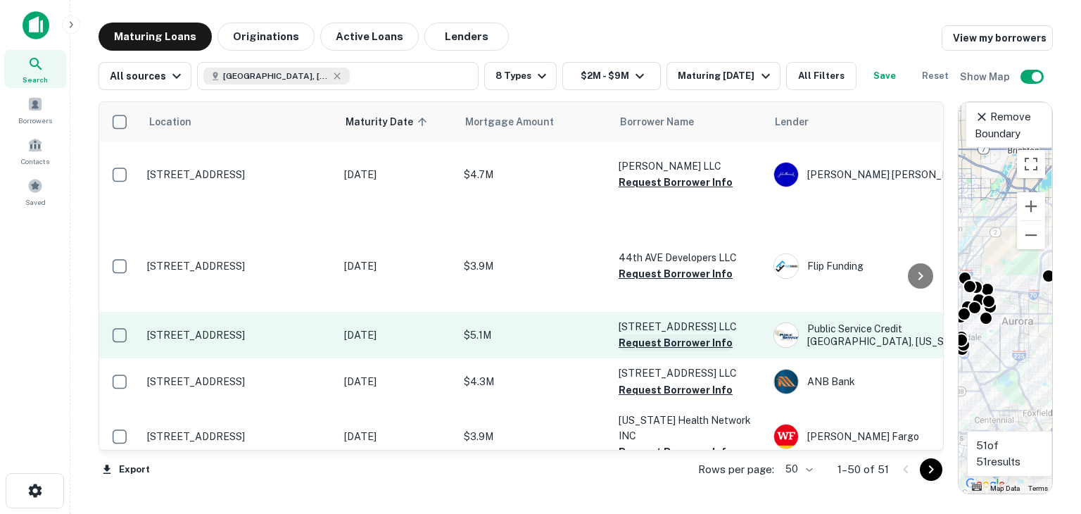
click at [656, 334] on button "Request Borrower Info" at bounding box center [675, 342] width 114 height 17
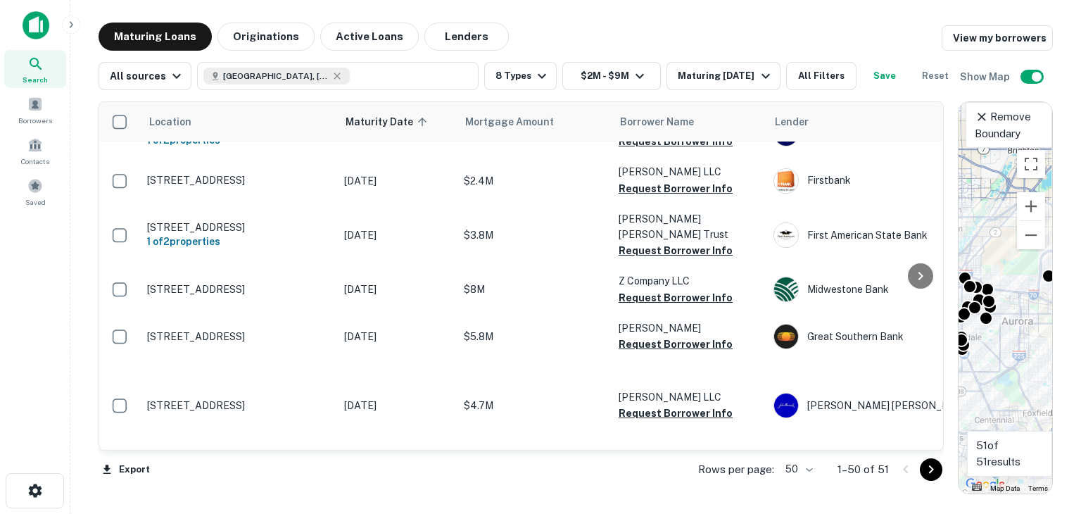
scroll to position [1851, 0]
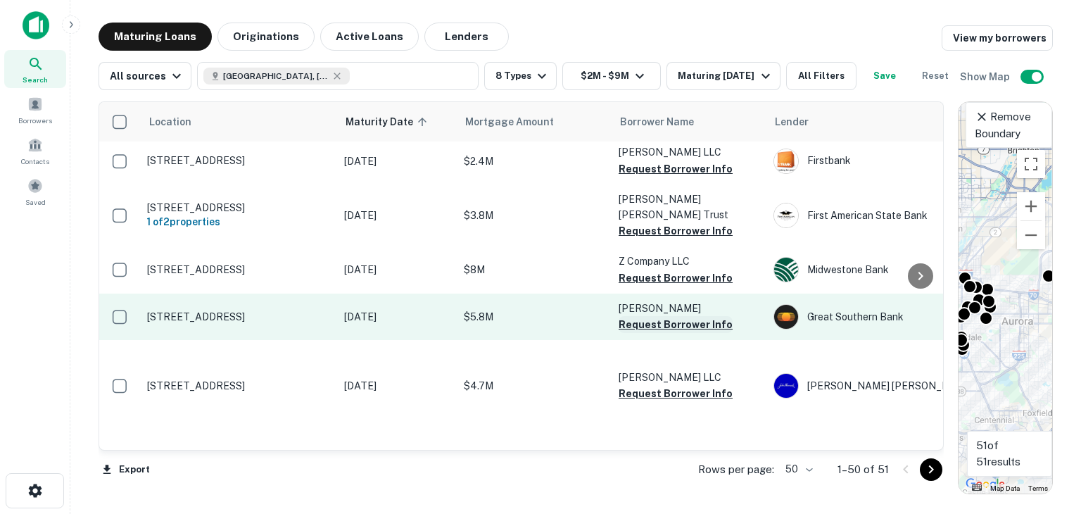
click at [628, 316] on button "Request Borrower Info" at bounding box center [675, 324] width 114 height 17
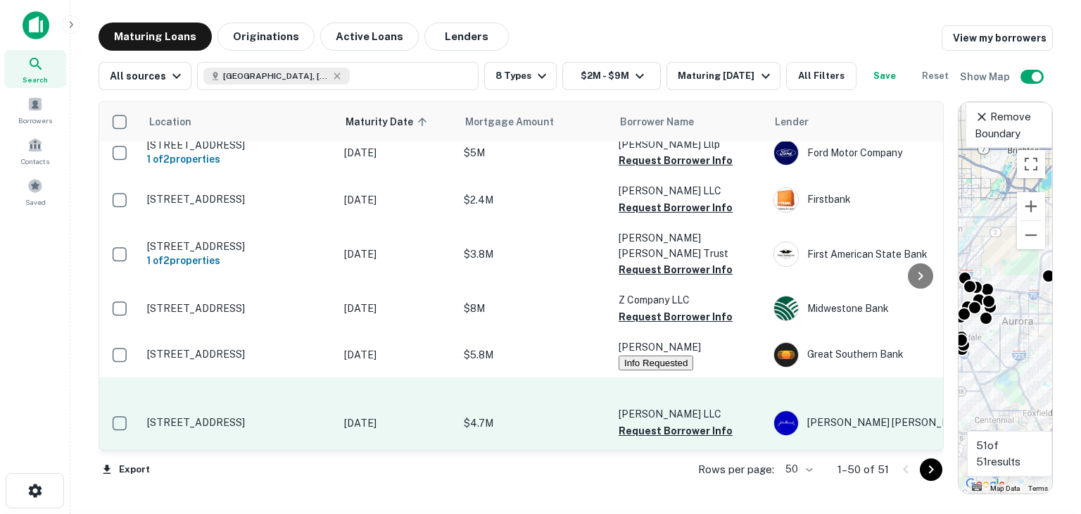
scroll to position [1781, 0]
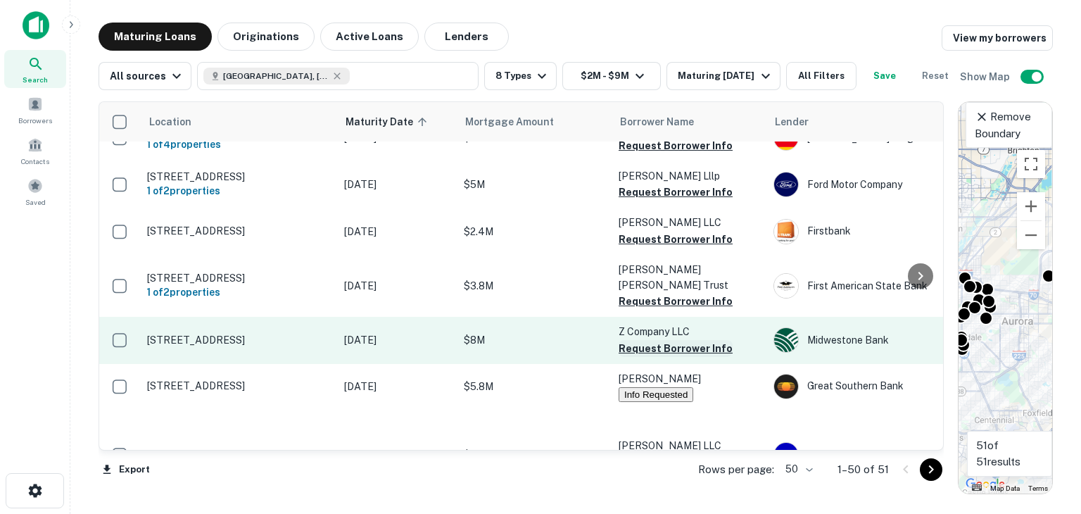
click at [646, 340] on button "Request Borrower Info" at bounding box center [675, 348] width 114 height 17
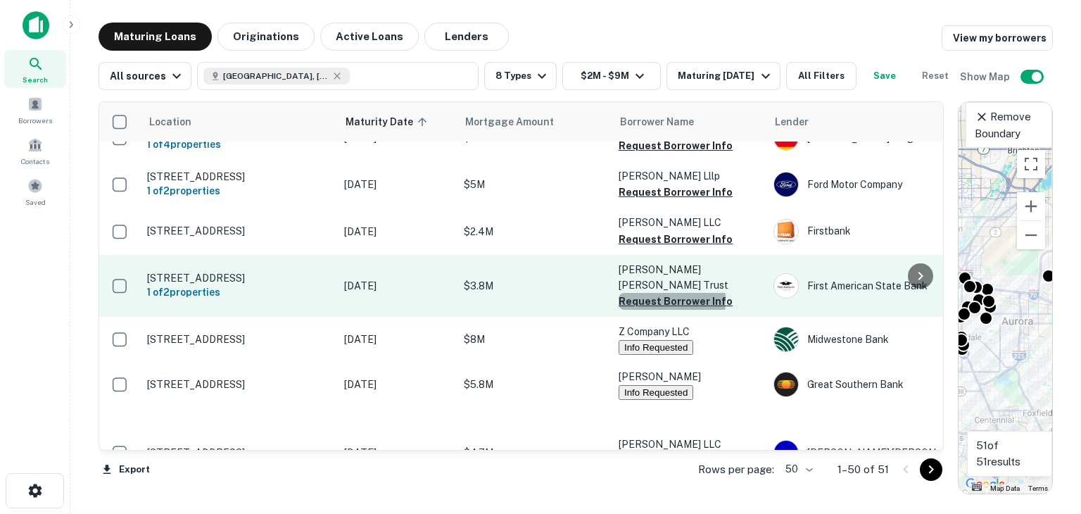
click at [633, 293] on button "Request Borrower Info" at bounding box center [675, 301] width 114 height 17
